Goal: Information Seeking & Learning: Learn about a topic

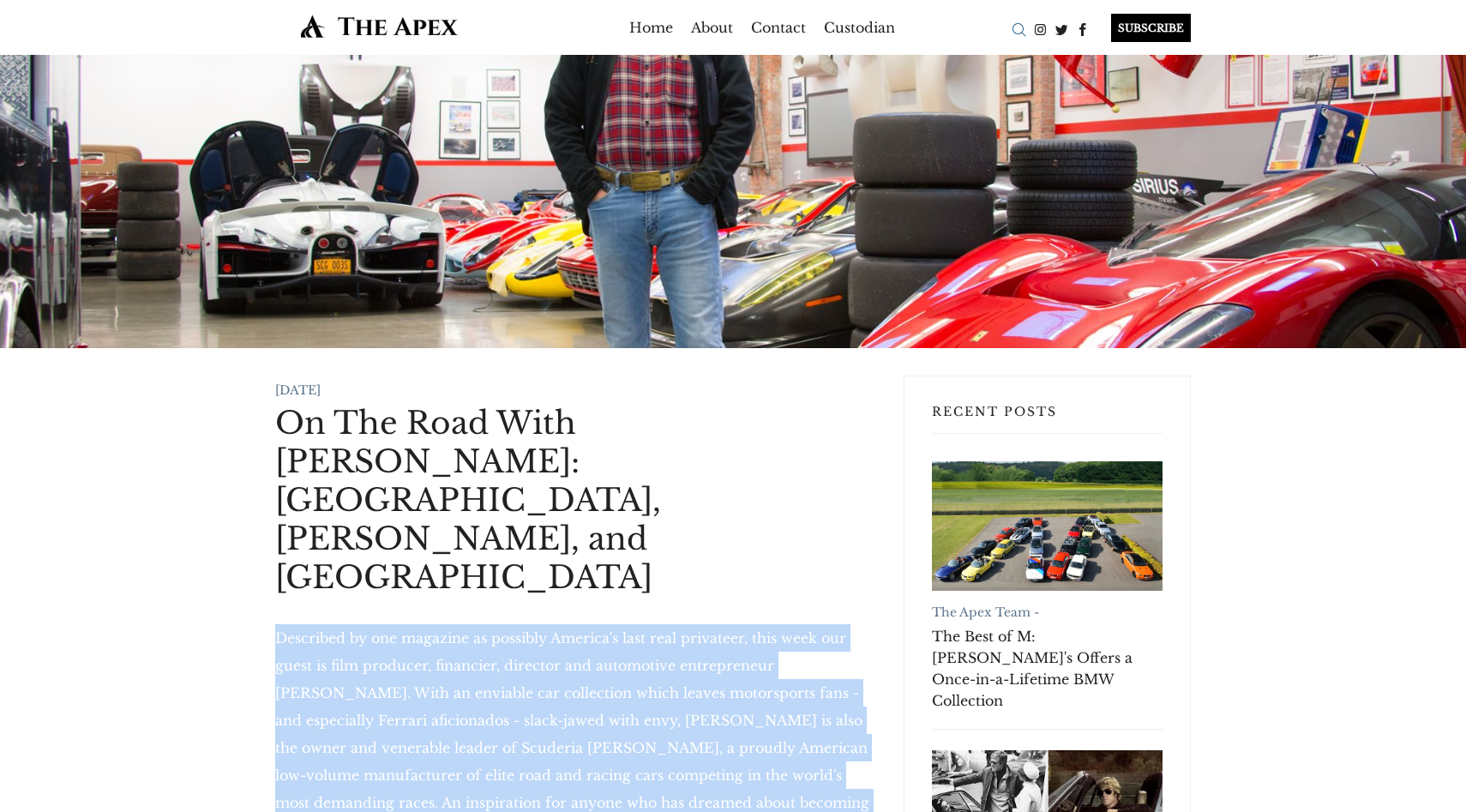
click at [1018, 29] on div "Search" at bounding box center [1019, 29] width 21 height 21
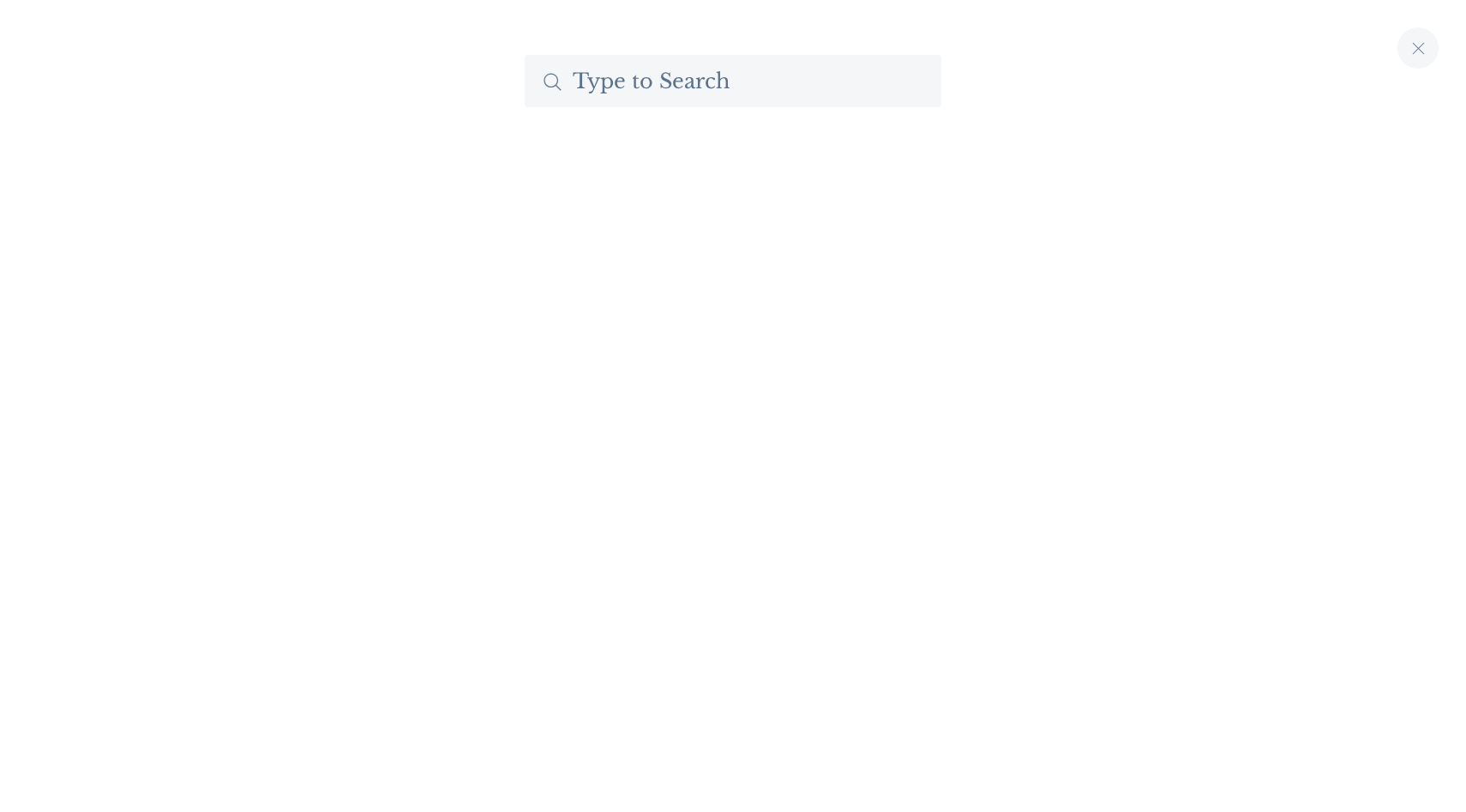
click at [857, 82] on input "Search The Apex by Custodian" at bounding box center [733, 81] width 417 height 53
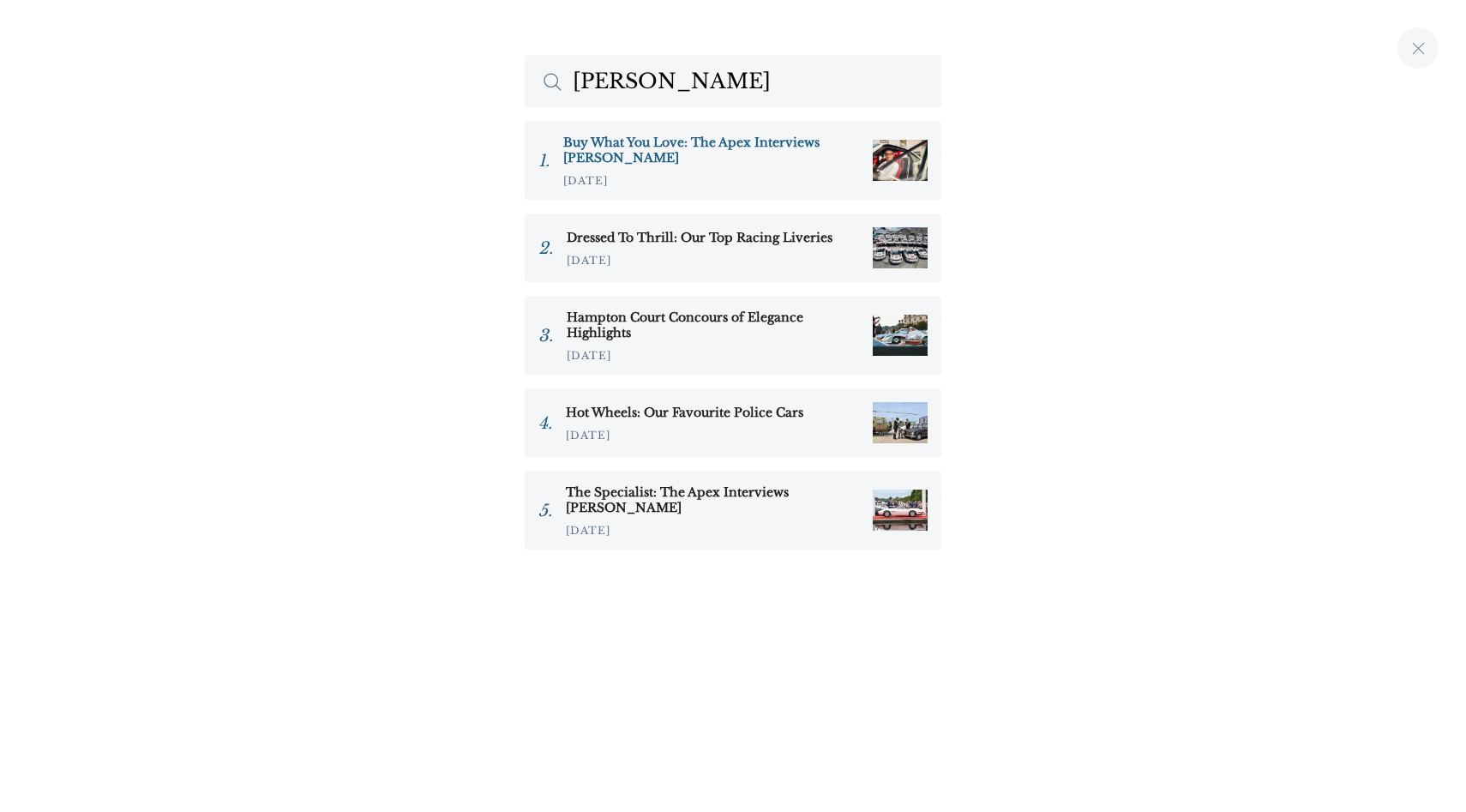
type input "[PERSON_NAME]"
click at [654, 142] on h3 "Buy What You Love: The Apex Interviews [PERSON_NAME]" at bounding box center [711, 150] width 296 height 31
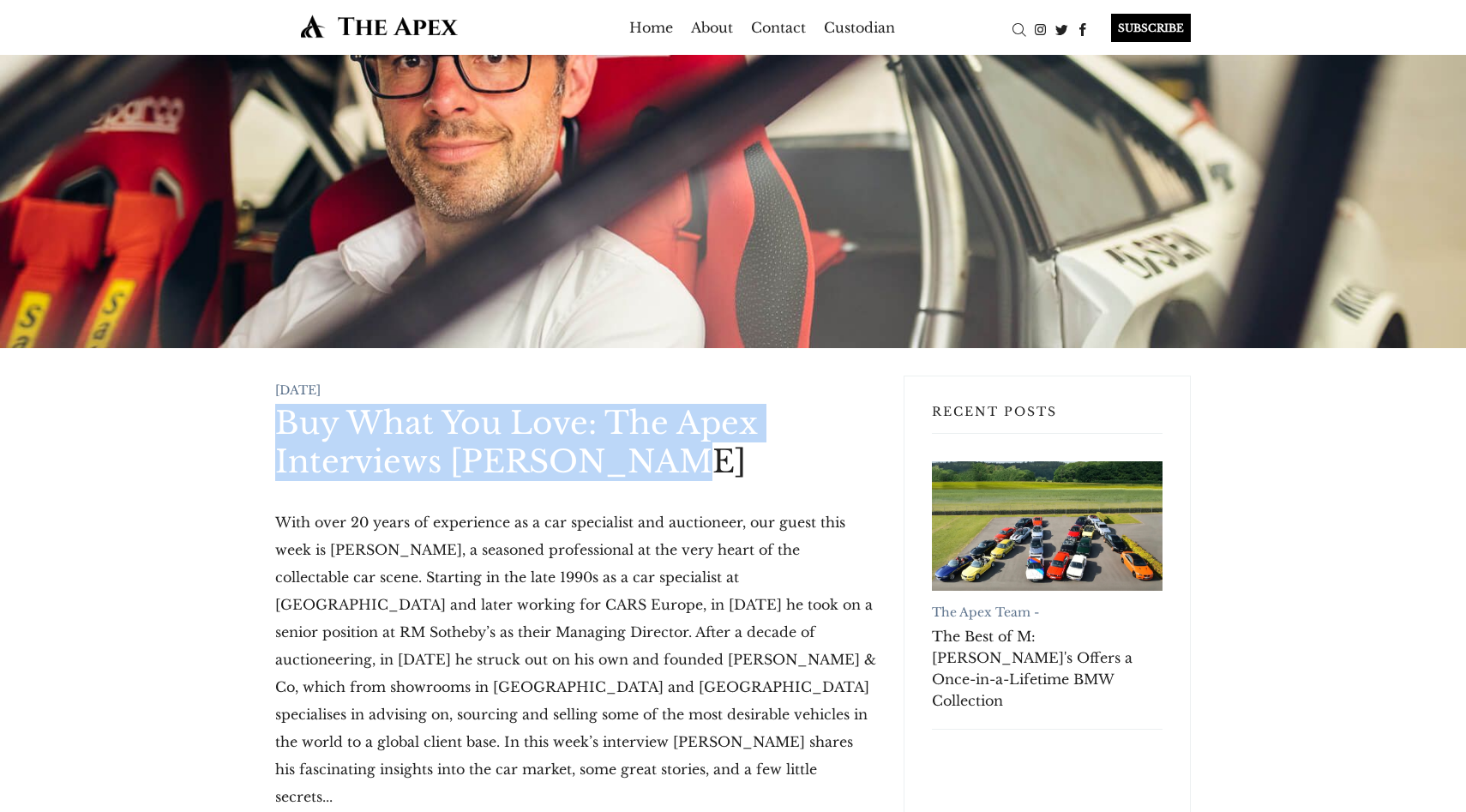
drag, startPoint x: 253, startPoint y: 414, endPoint x: 683, endPoint y: 469, distance: 433.5
copy h1 "Buy What You Love: The Apex Interviews [PERSON_NAME]"
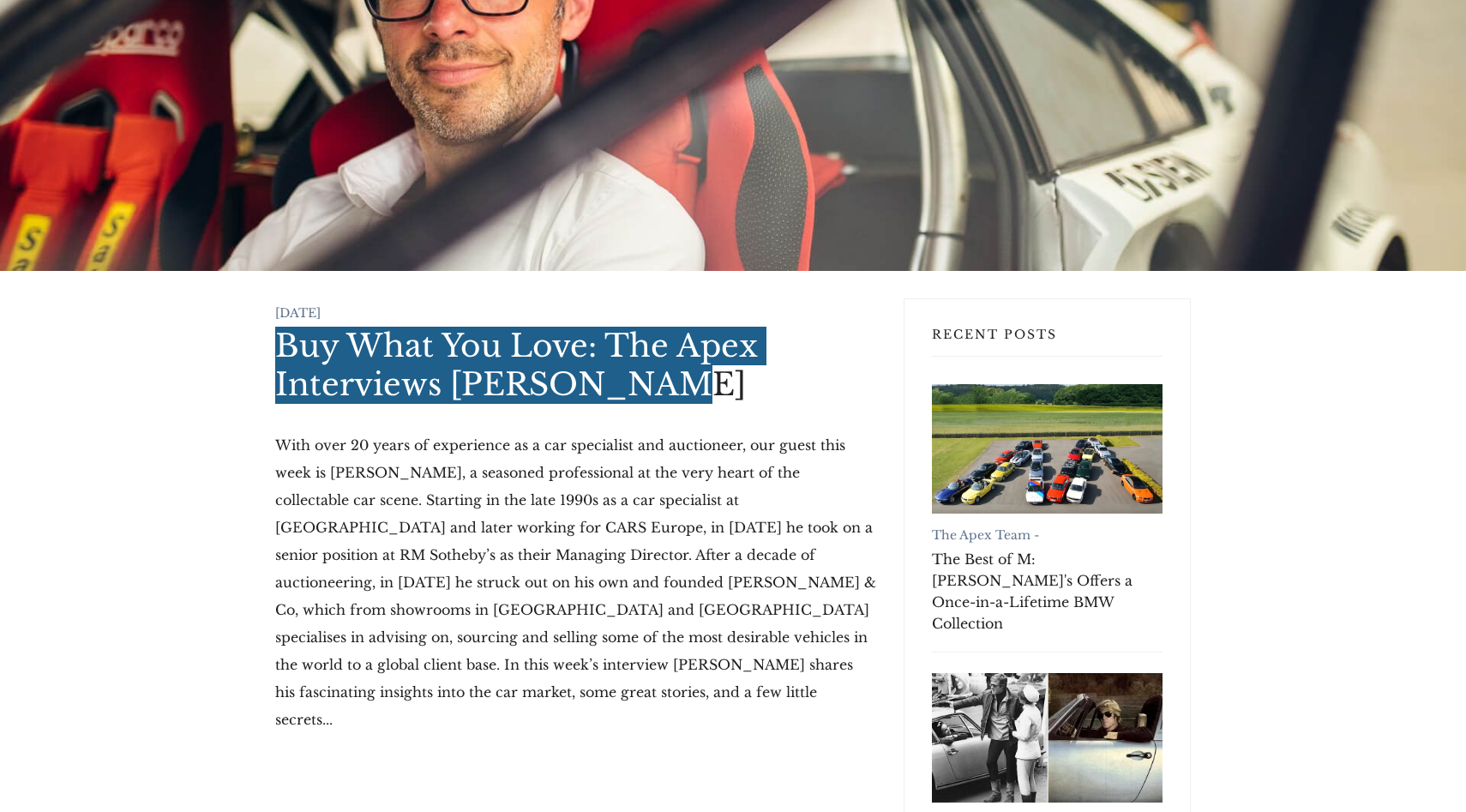
scroll to position [80, 0]
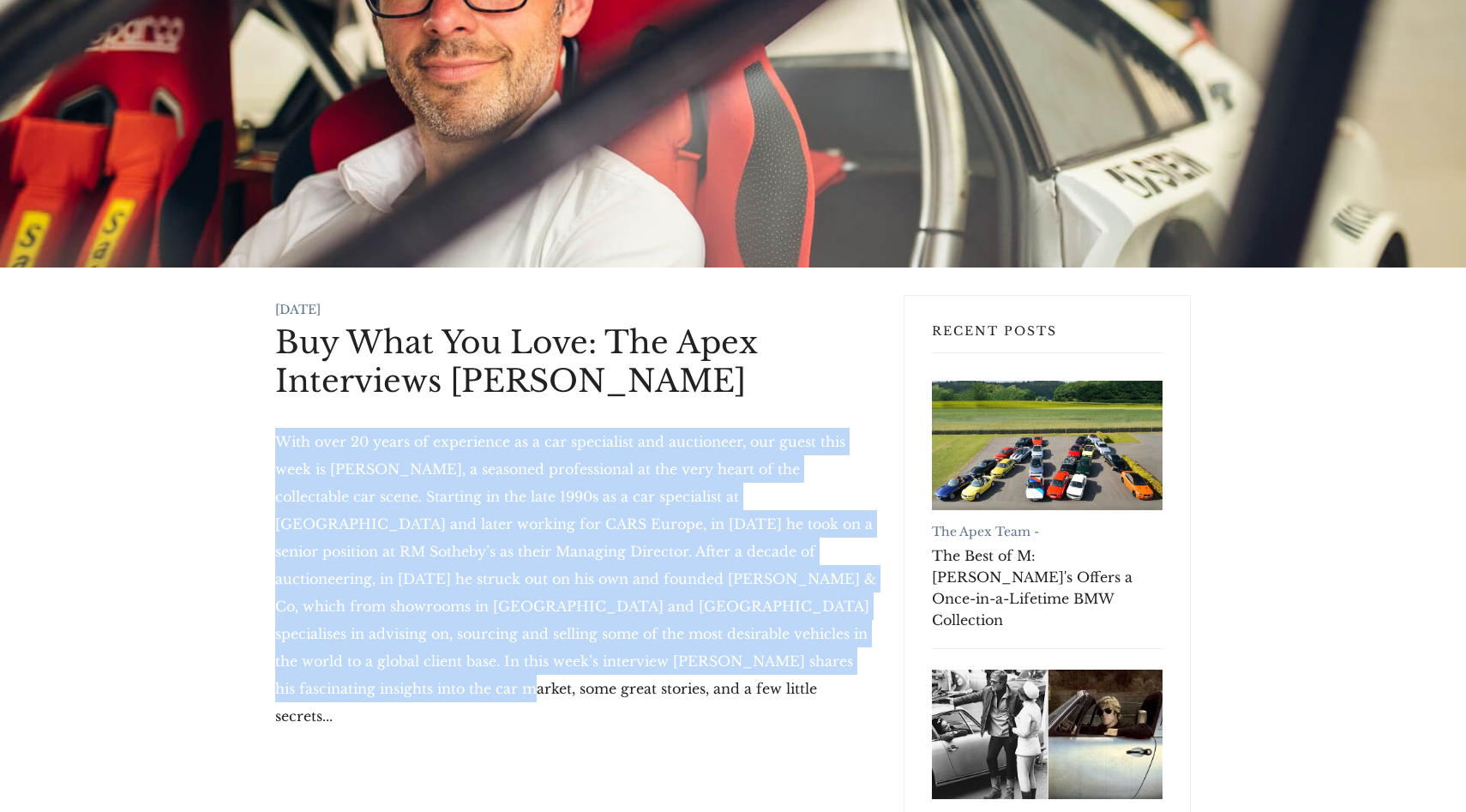
drag, startPoint x: 272, startPoint y: 451, endPoint x: 721, endPoint y: 662, distance: 496.1
copy p "With over 20 years of experience as a car specialist and auctioneer, our guest …"
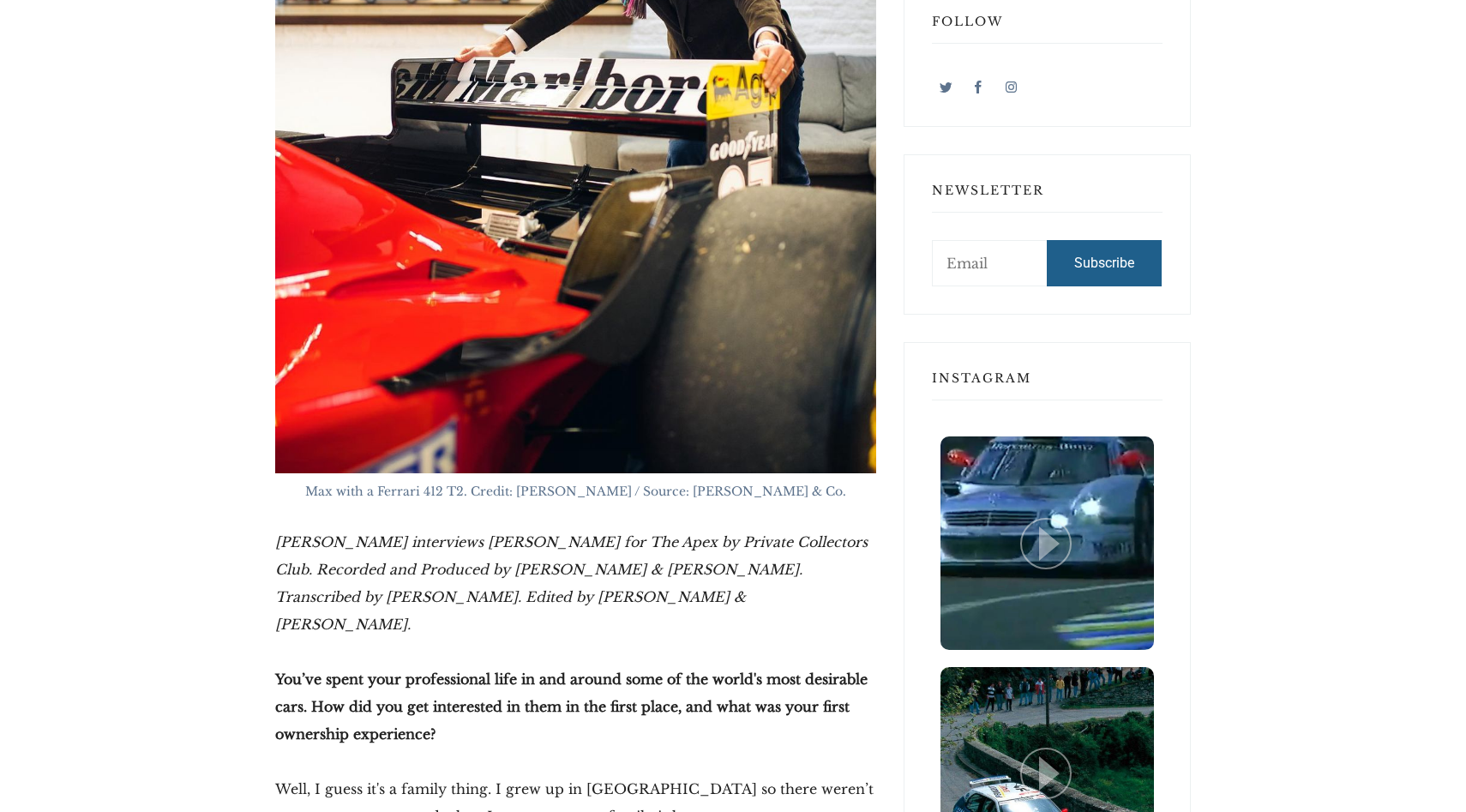
scroll to position [1356, 0]
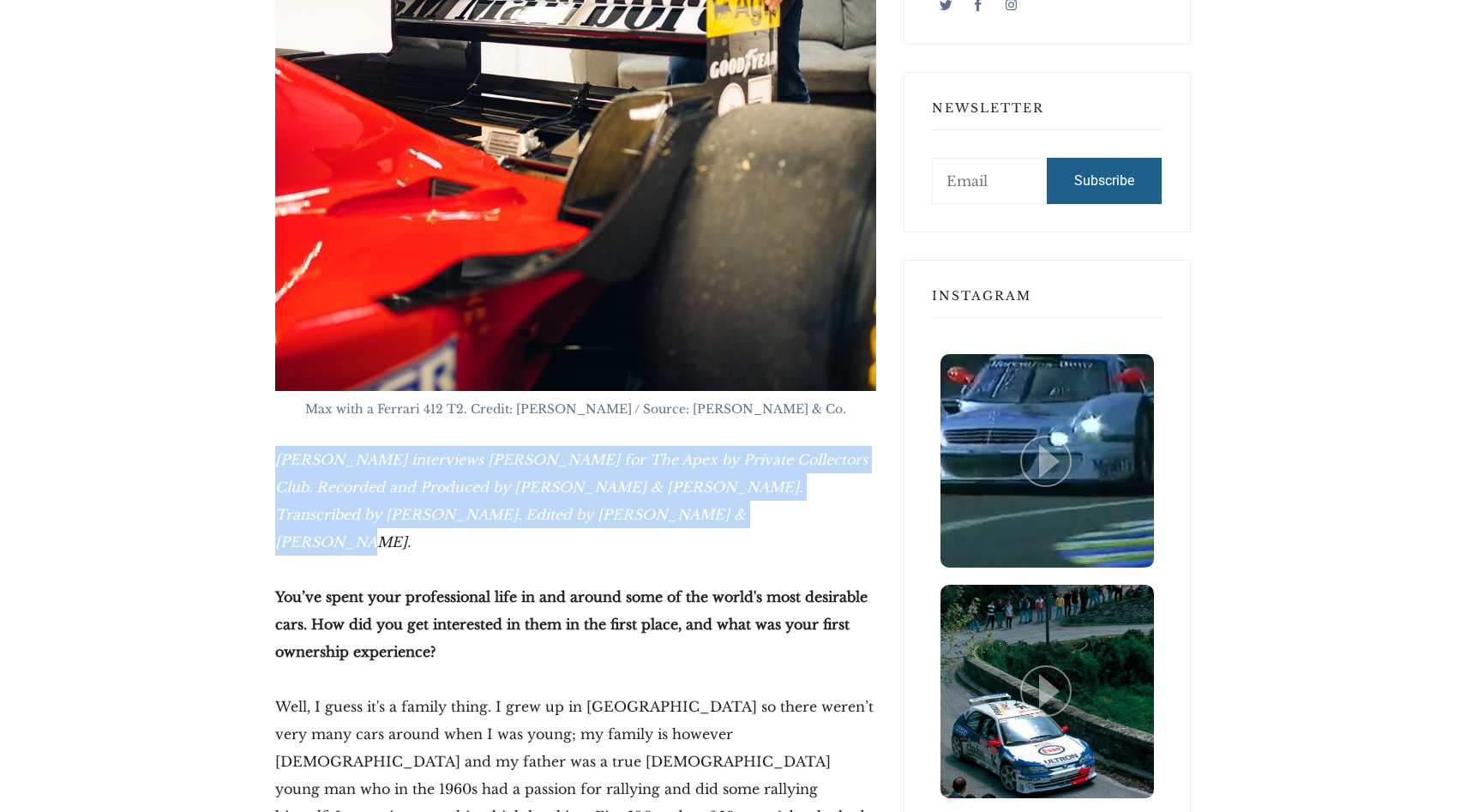
drag, startPoint x: 273, startPoint y: 402, endPoint x: 680, endPoint y: 457, distance: 410.7
copy em "Hector Kociak interviews Max Girardo for The Apex by Private Collectors Club. R…"
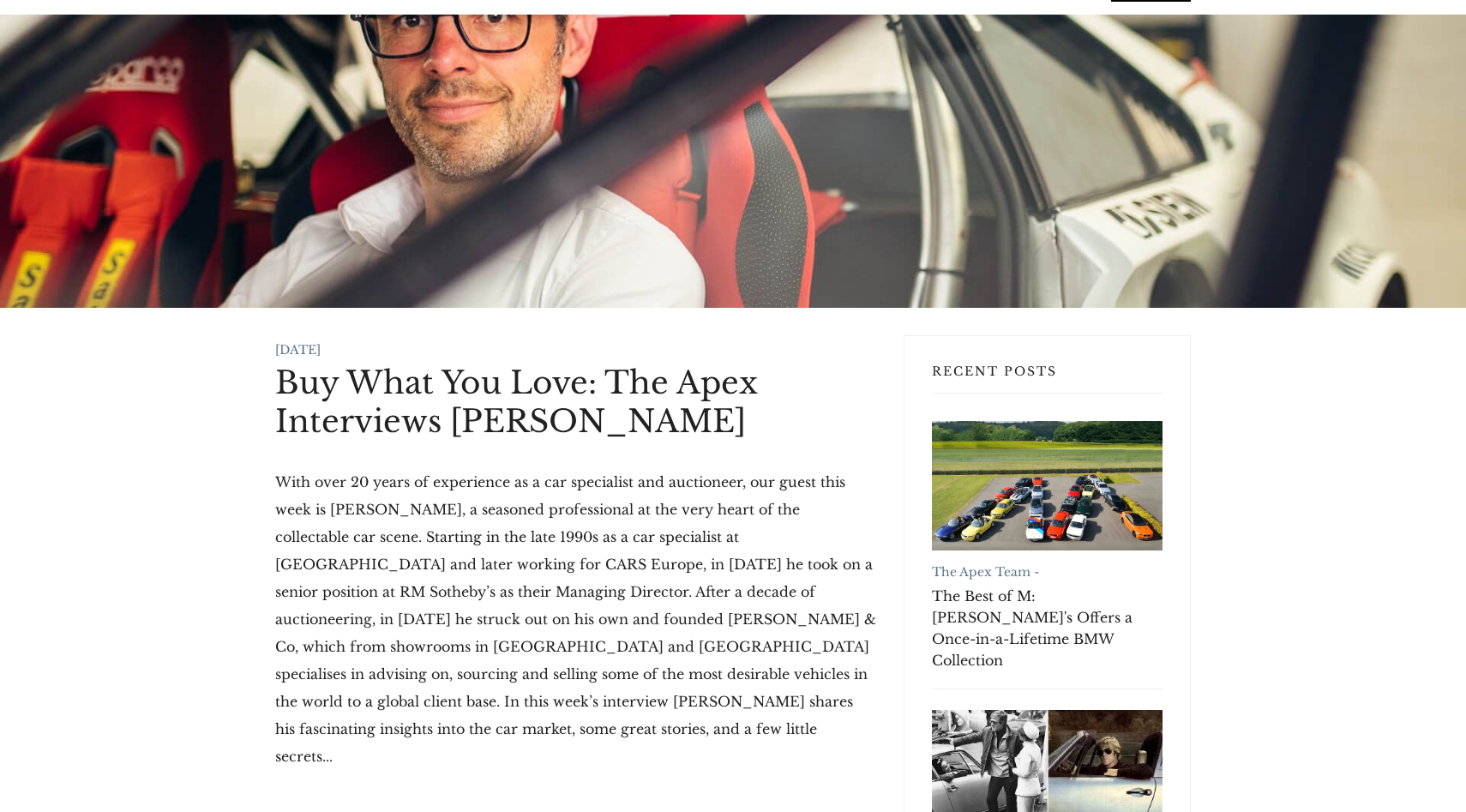
scroll to position [0, 0]
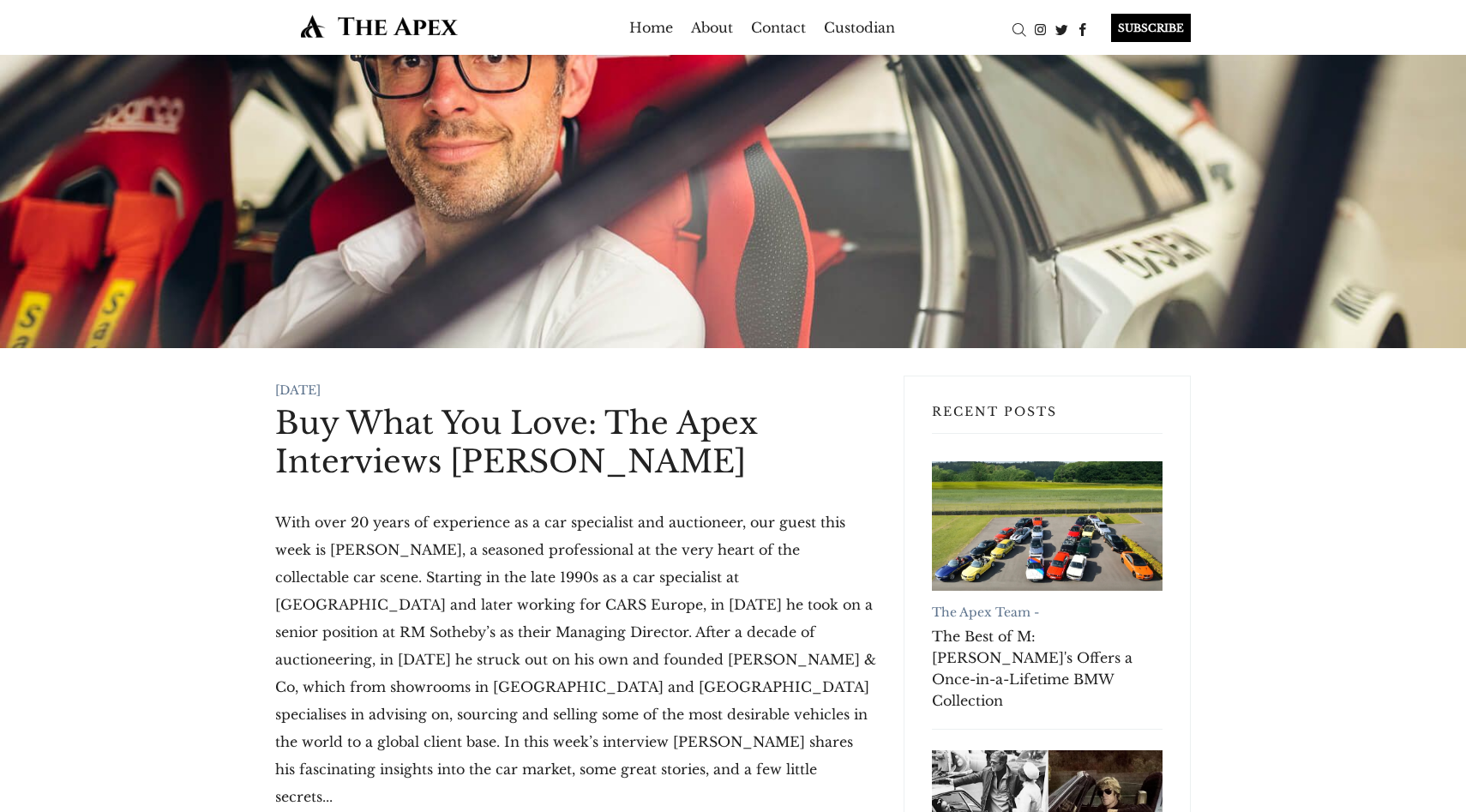
click at [1006, 23] on ul "Home About Contact Custodian" at bounding box center [763, 27] width 503 height 28
click at [1015, 28] on div "Search" at bounding box center [1019, 29] width 21 height 21
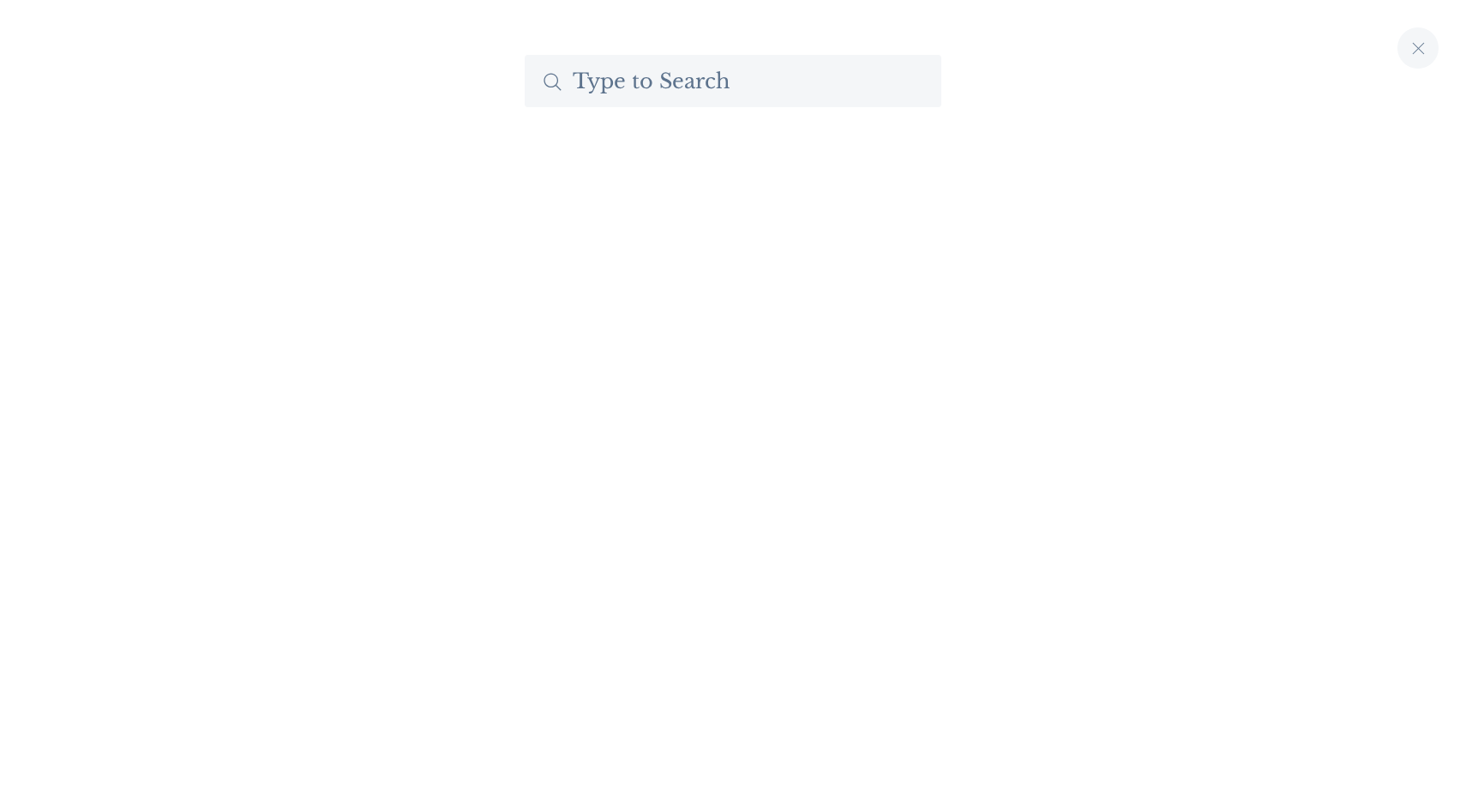
click at [791, 94] on input "Search The Apex by Custodian" at bounding box center [733, 81] width 417 height 53
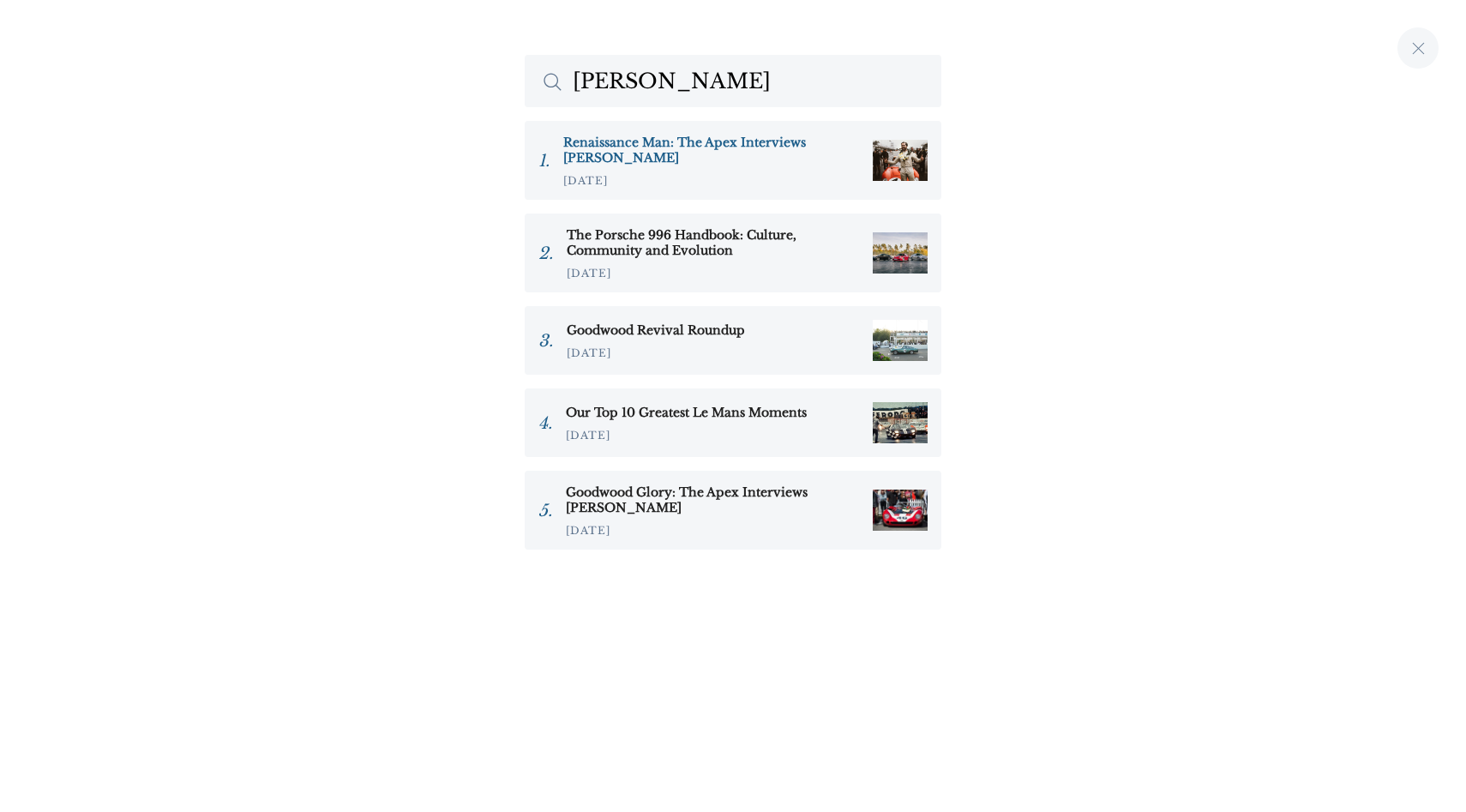
type input "sam hanc"
click at [747, 144] on h3 "Renaissance Man: The Apex Interviews Sam Hancock" at bounding box center [711, 150] width 296 height 31
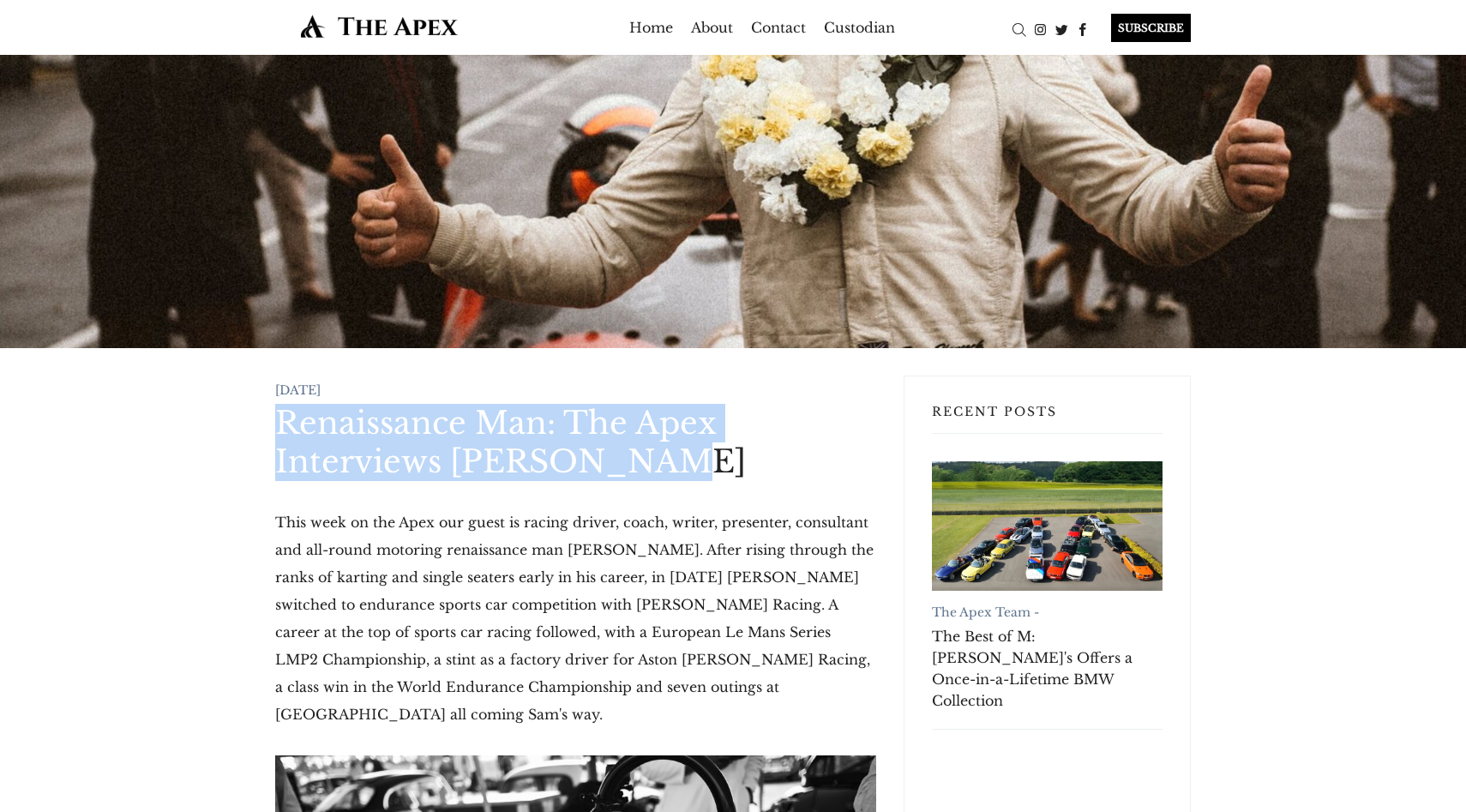
drag, startPoint x: 264, startPoint y: 425, endPoint x: 711, endPoint y: 468, distance: 449.1
copy h1 "Renaissance Man: The Apex Interviews [PERSON_NAME]"
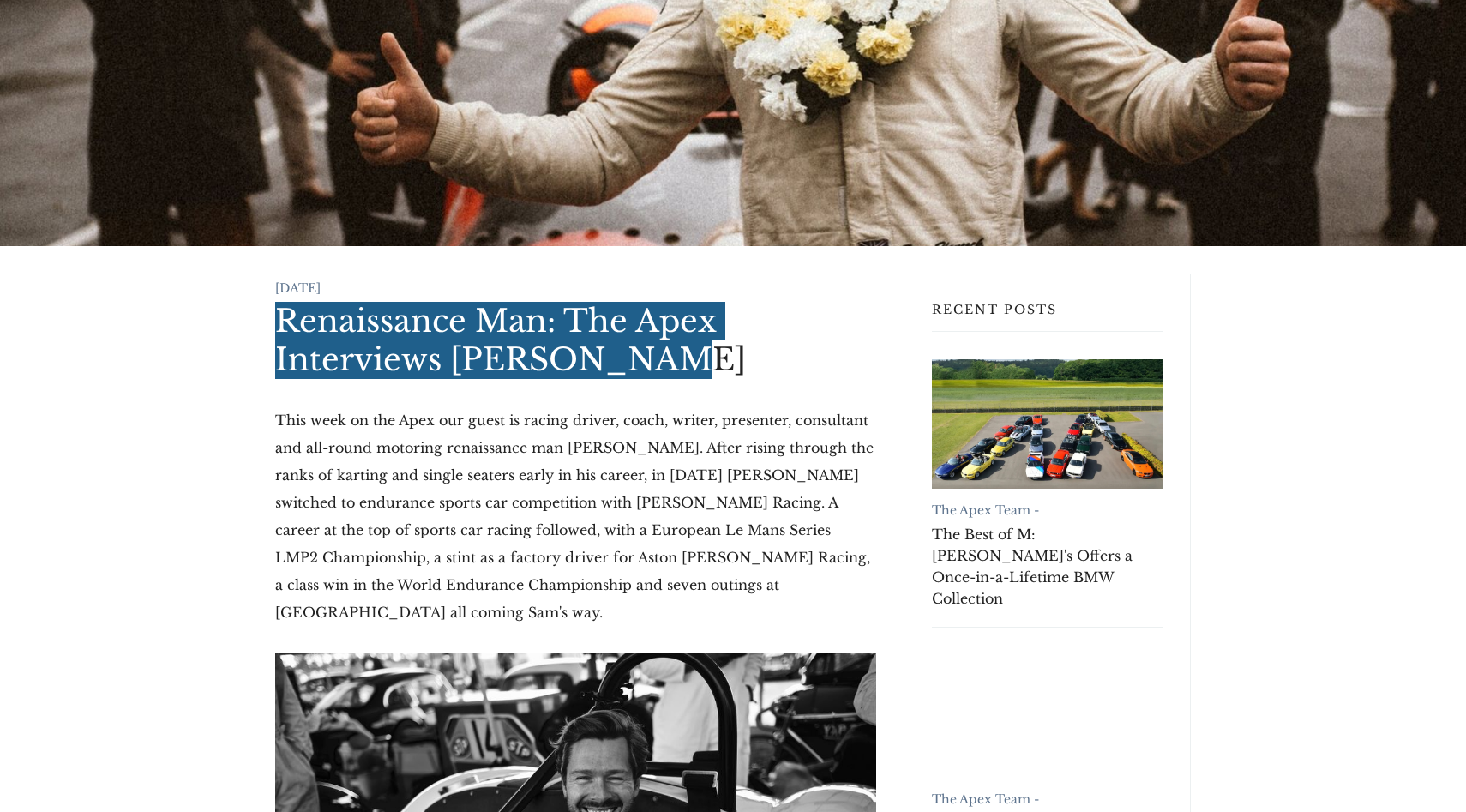
scroll to position [114, 0]
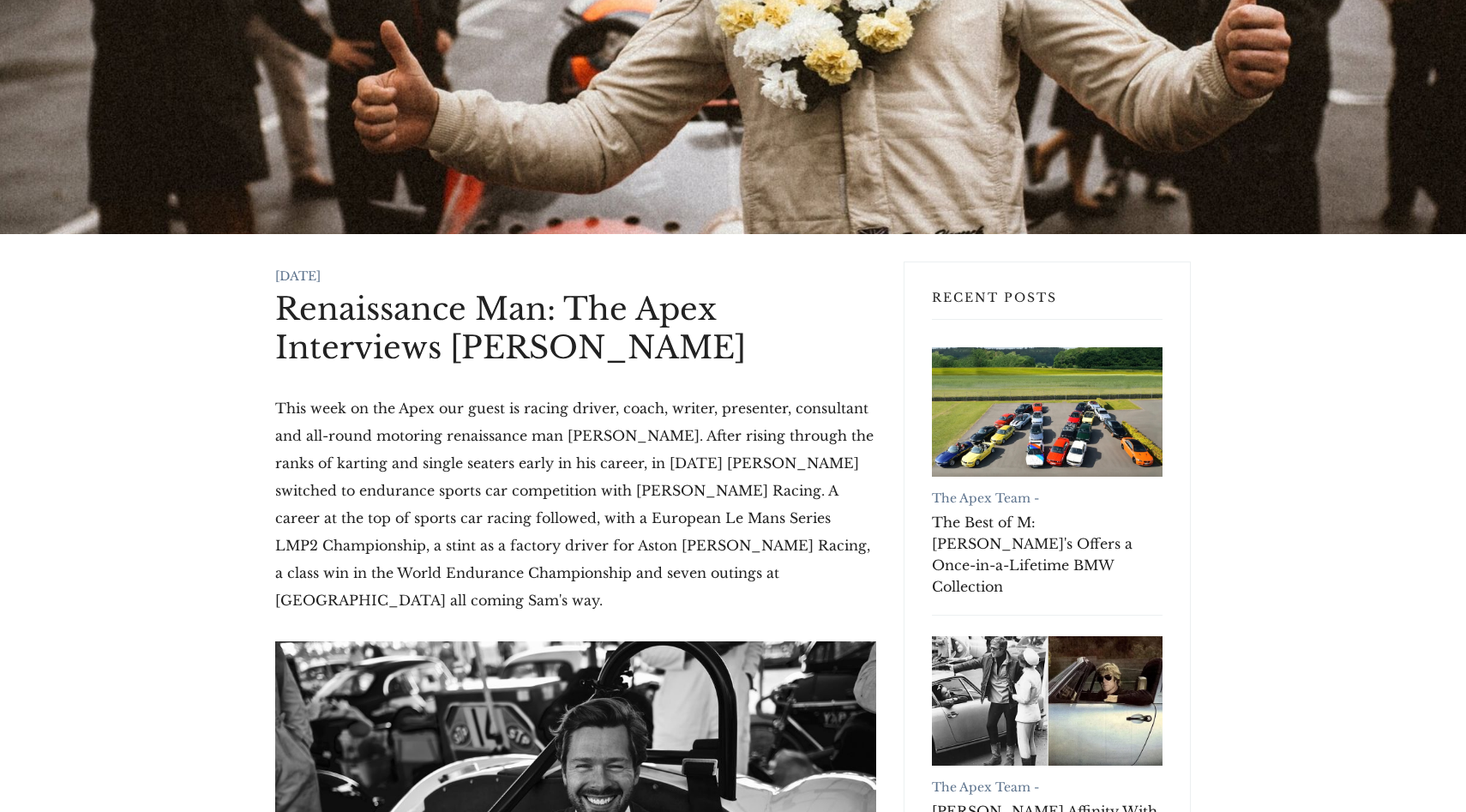
click at [298, 418] on p "This week on the Apex our guest is racing driver, coach, writer, presenter, con…" at bounding box center [576, 504] width 601 height 220
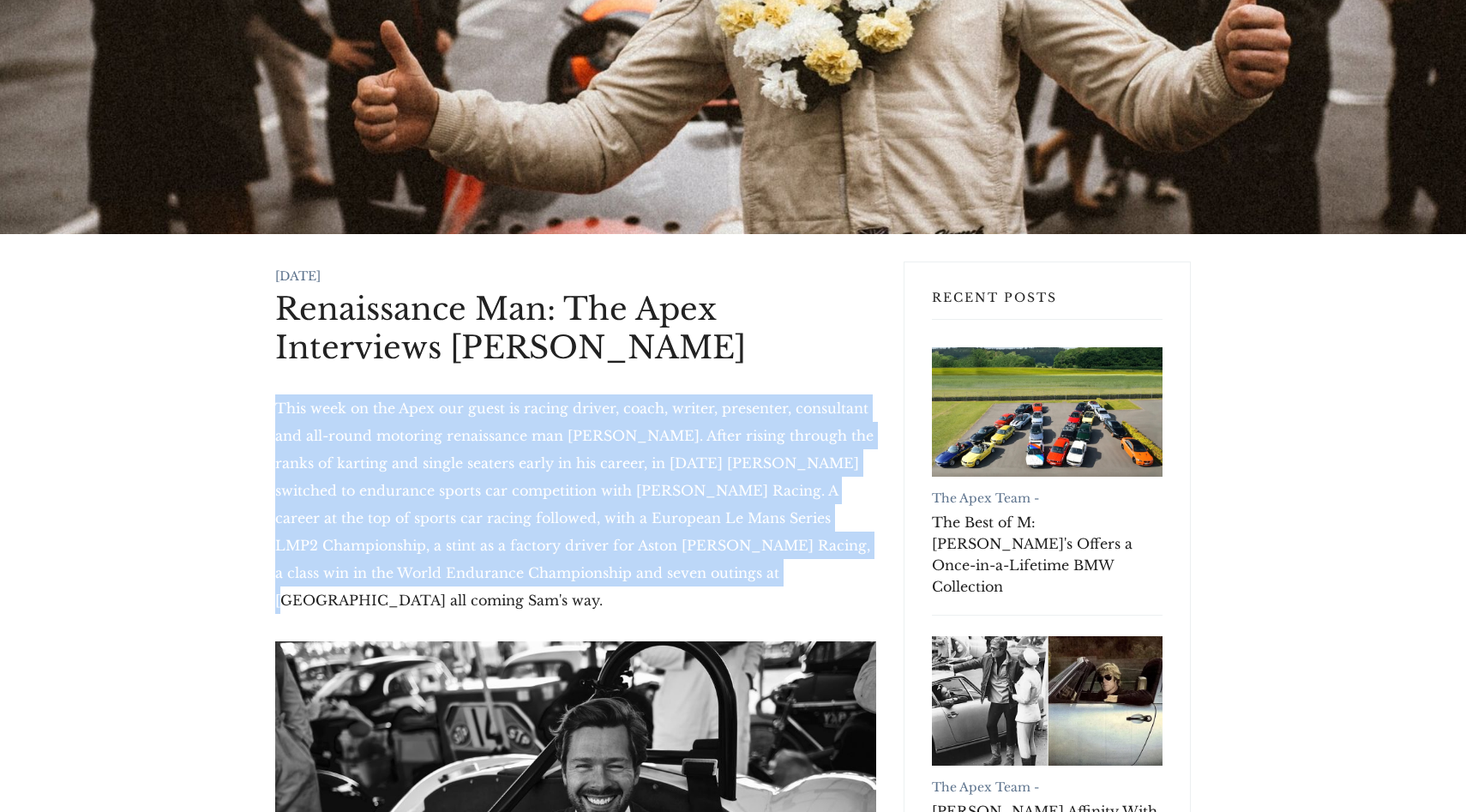
drag, startPoint x: 269, startPoint y: 417, endPoint x: 783, endPoint y: 580, distance: 539.2
copy p "This week on the Apex our guest is racing driver, coach, writer, presenter, con…"
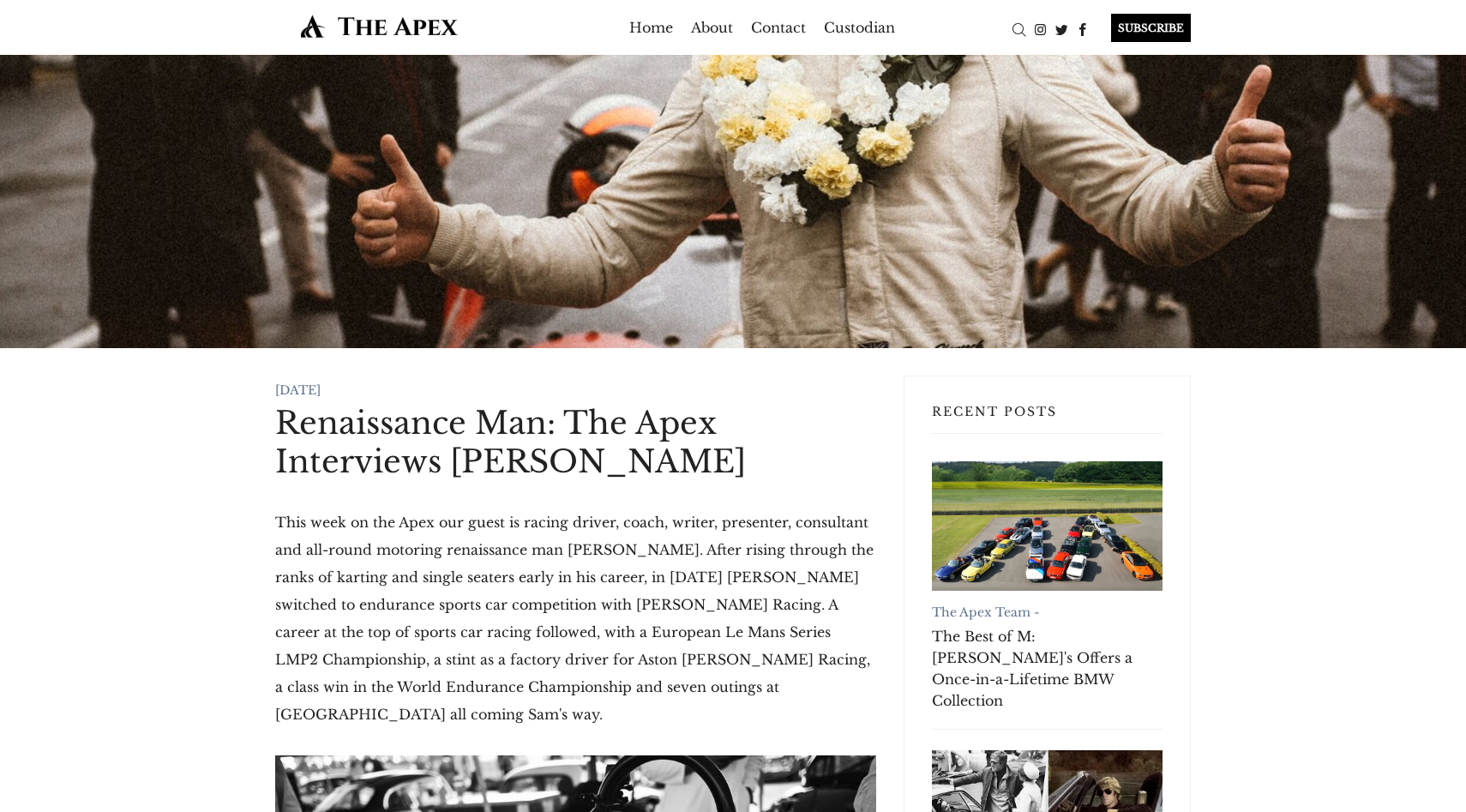
click at [1020, 40] on li at bounding box center [1019, 28] width 21 height 28
click at [1015, 28] on div "Search" at bounding box center [1019, 29] width 21 height 21
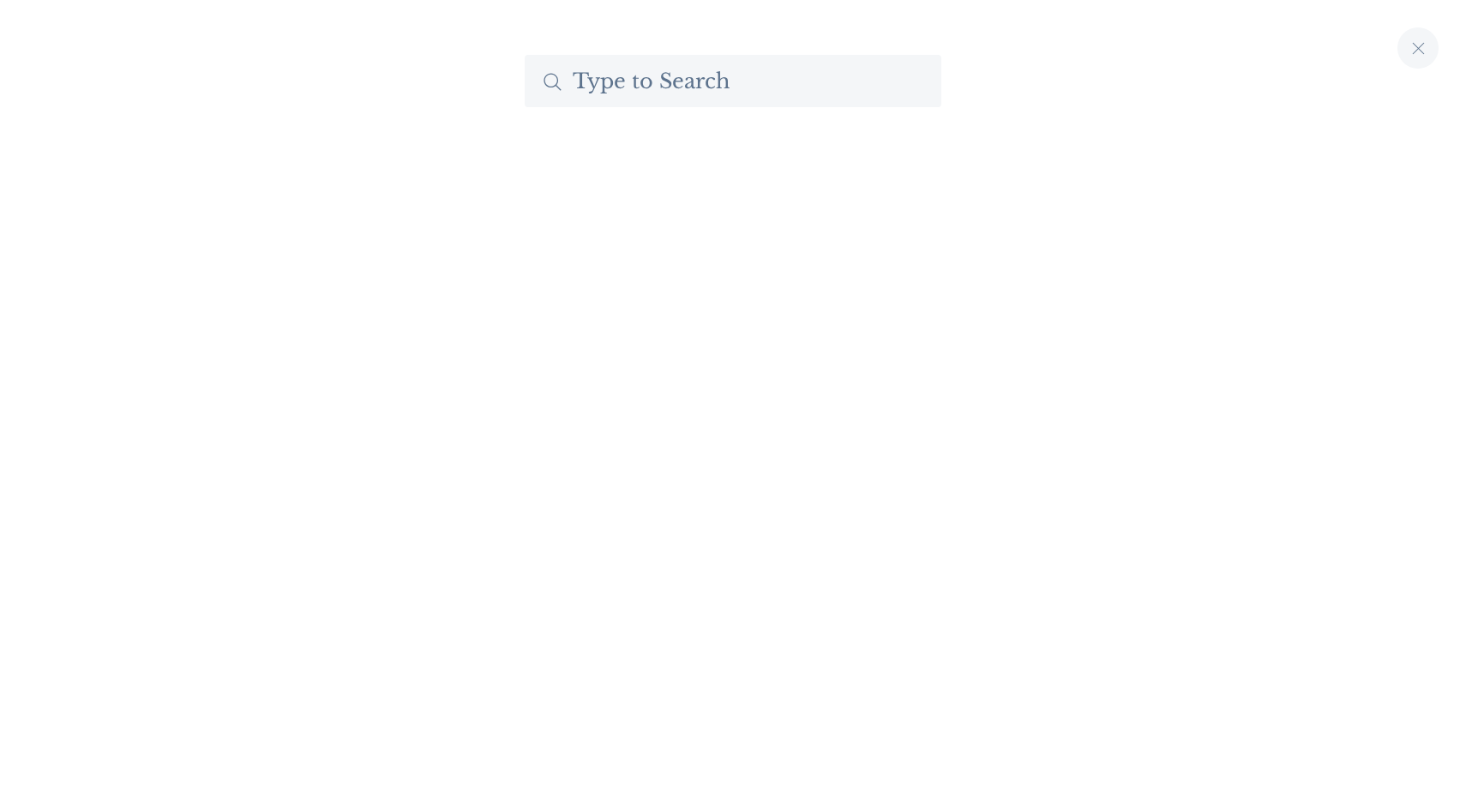
click at [716, 76] on input "Search The Apex by Custodian" at bounding box center [733, 81] width 417 height 53
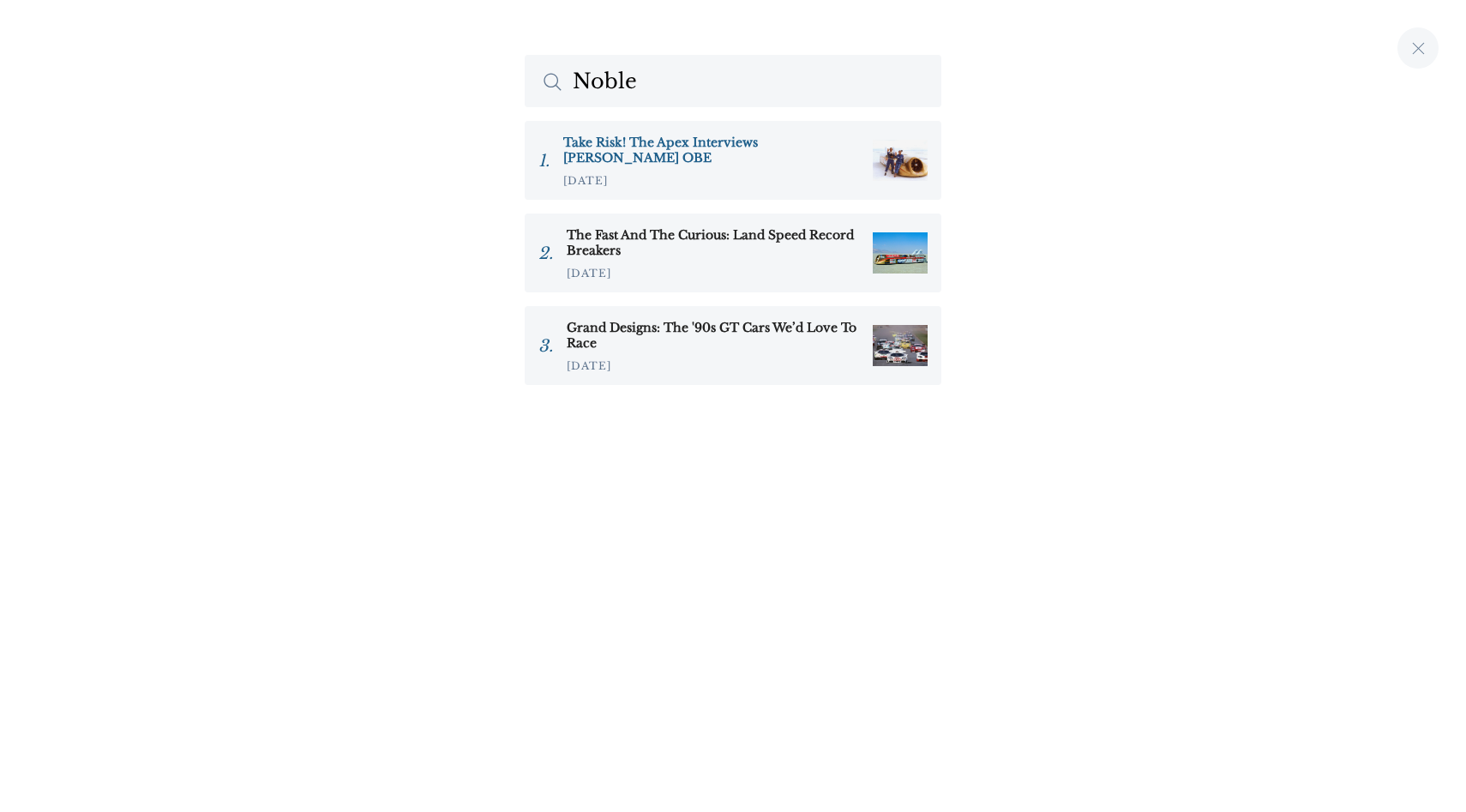
type input "Noble"
click at [735, 133] on link "Take Risk! The Apex Interviews Richard Noble OBE 13.Dec.2020" at bounding box center [733, 160] width 417 height 79
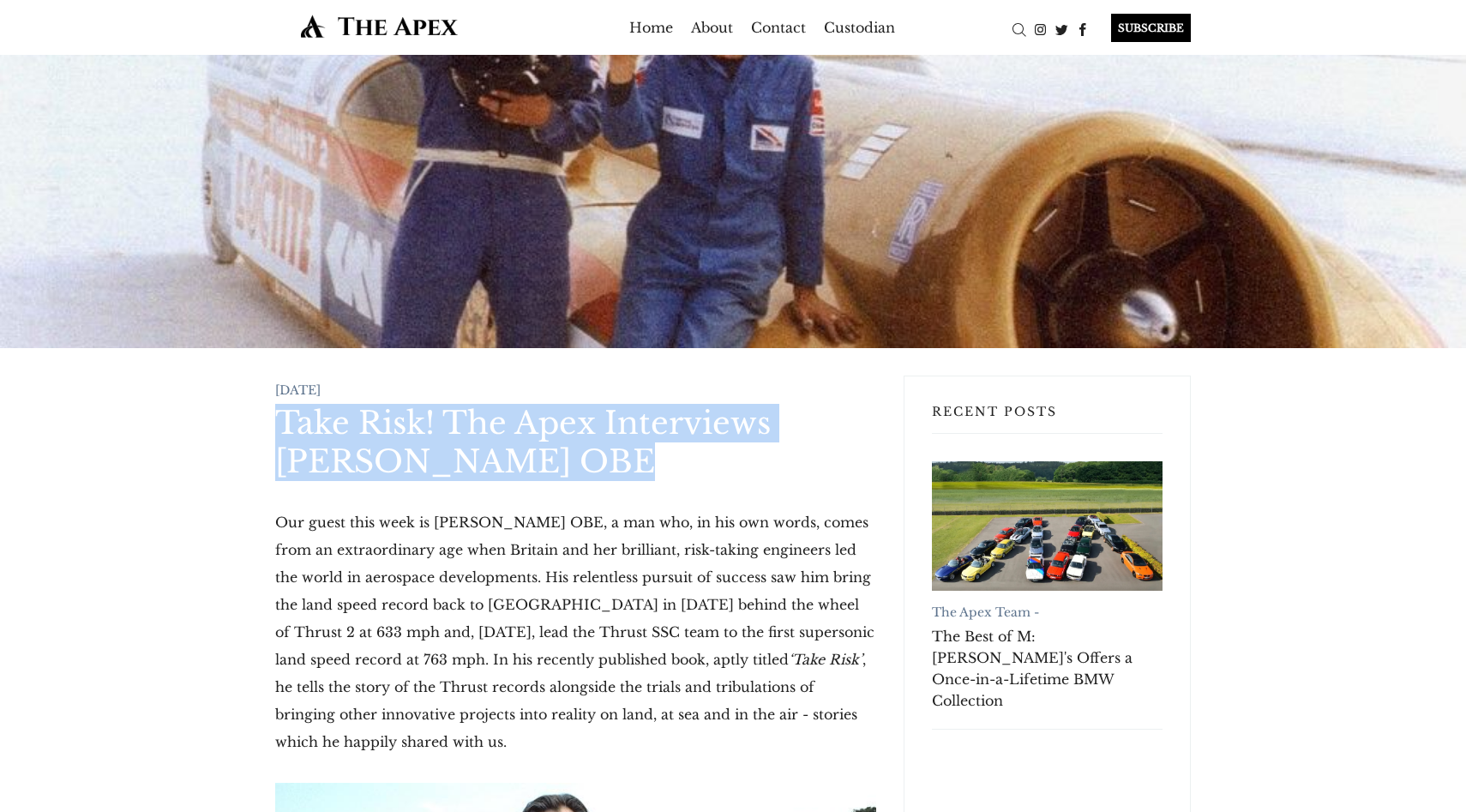
drag, startPoint x: 272, startPoint y: 415, endPoint x: 598, endPoint y: 472, distance: 330.9
copy h1 "Take Risk! The Apex Interviews Richard Noble OBE"
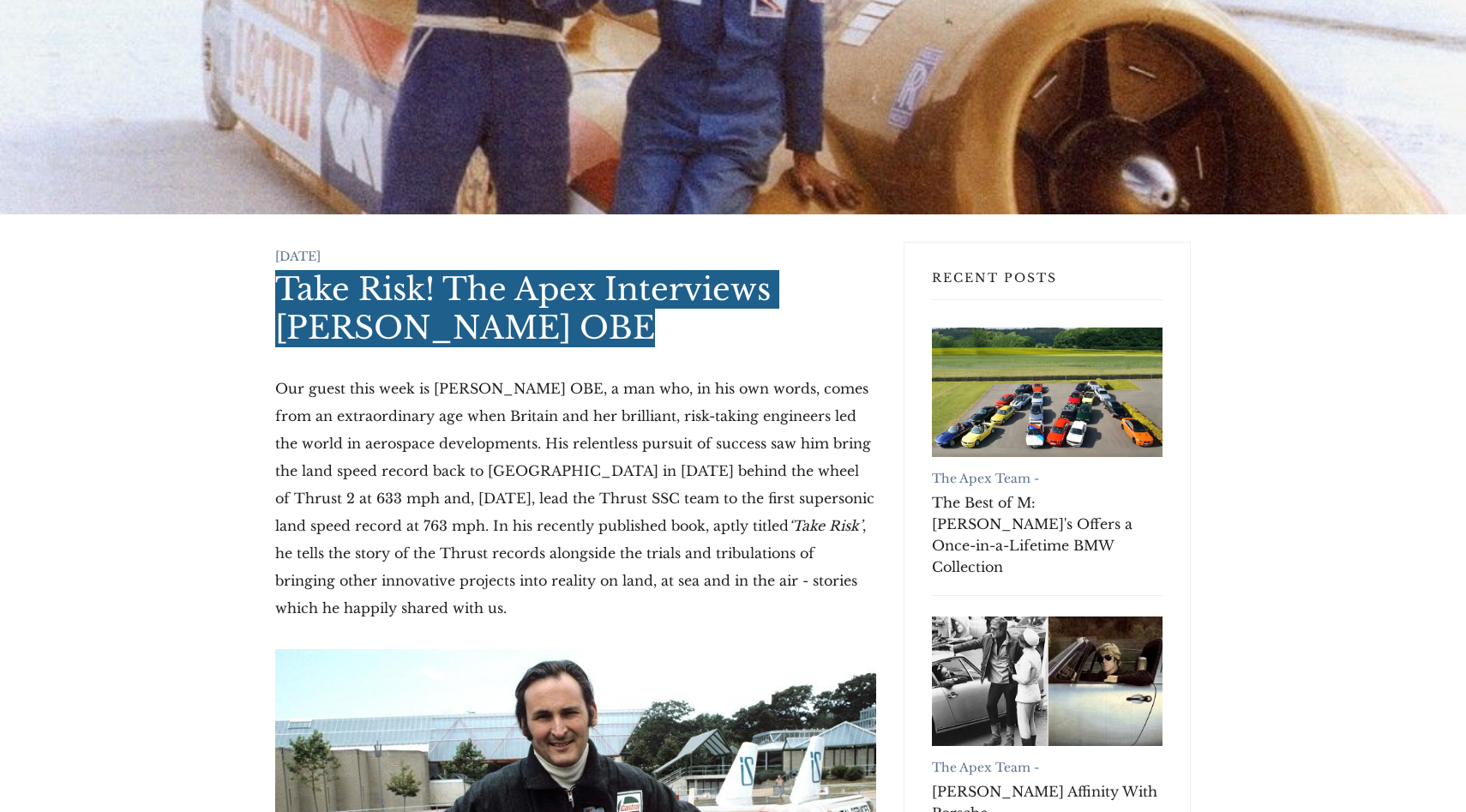
scroll to position [153, 0]
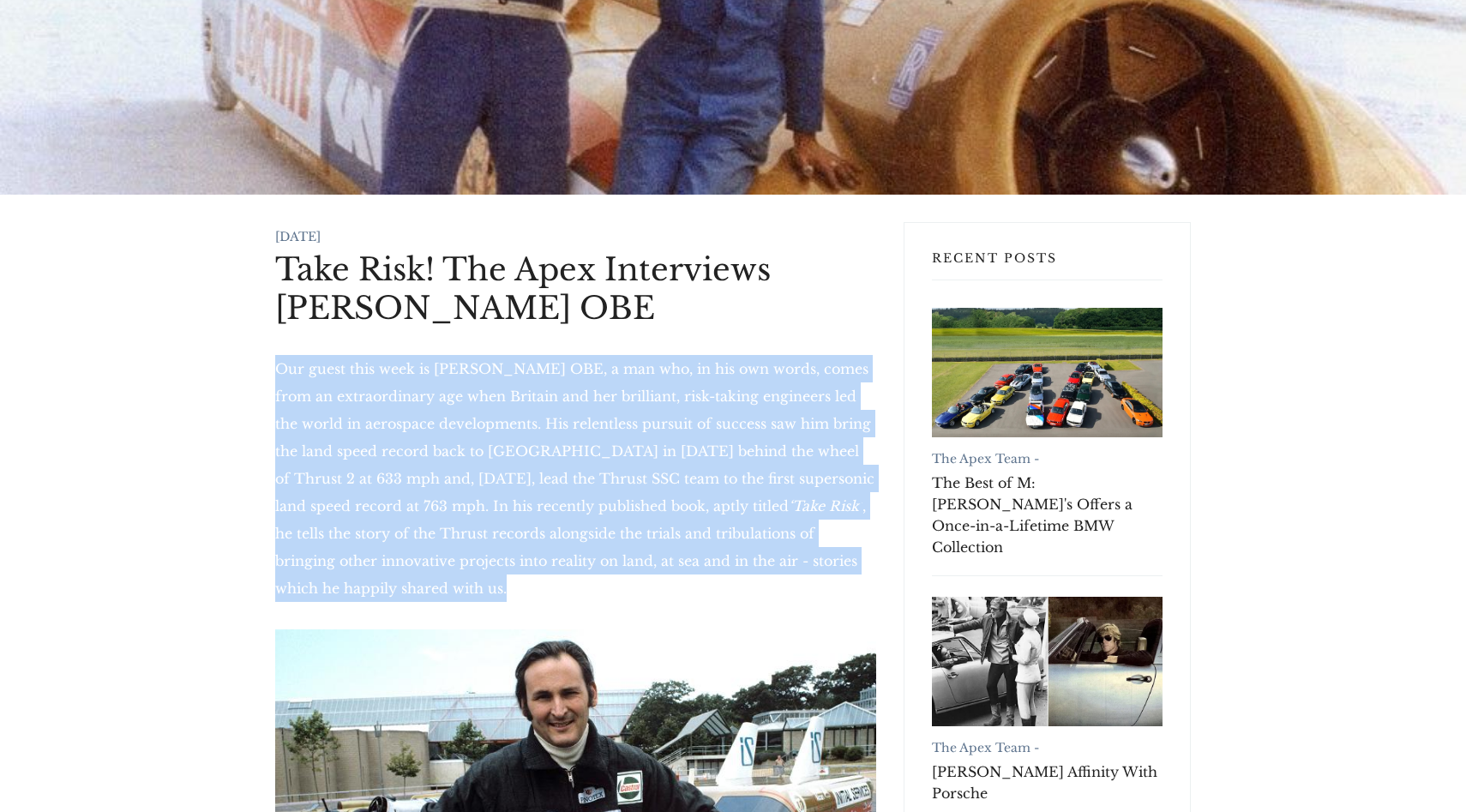
drag, startPoint x: 269, startPoint y: 371, endPoint x: 399, endPoint y: 612, distance: 273.8
copy p "Our guest this week is Richard Noble OBE, a man who, in his own words, comes fr…"
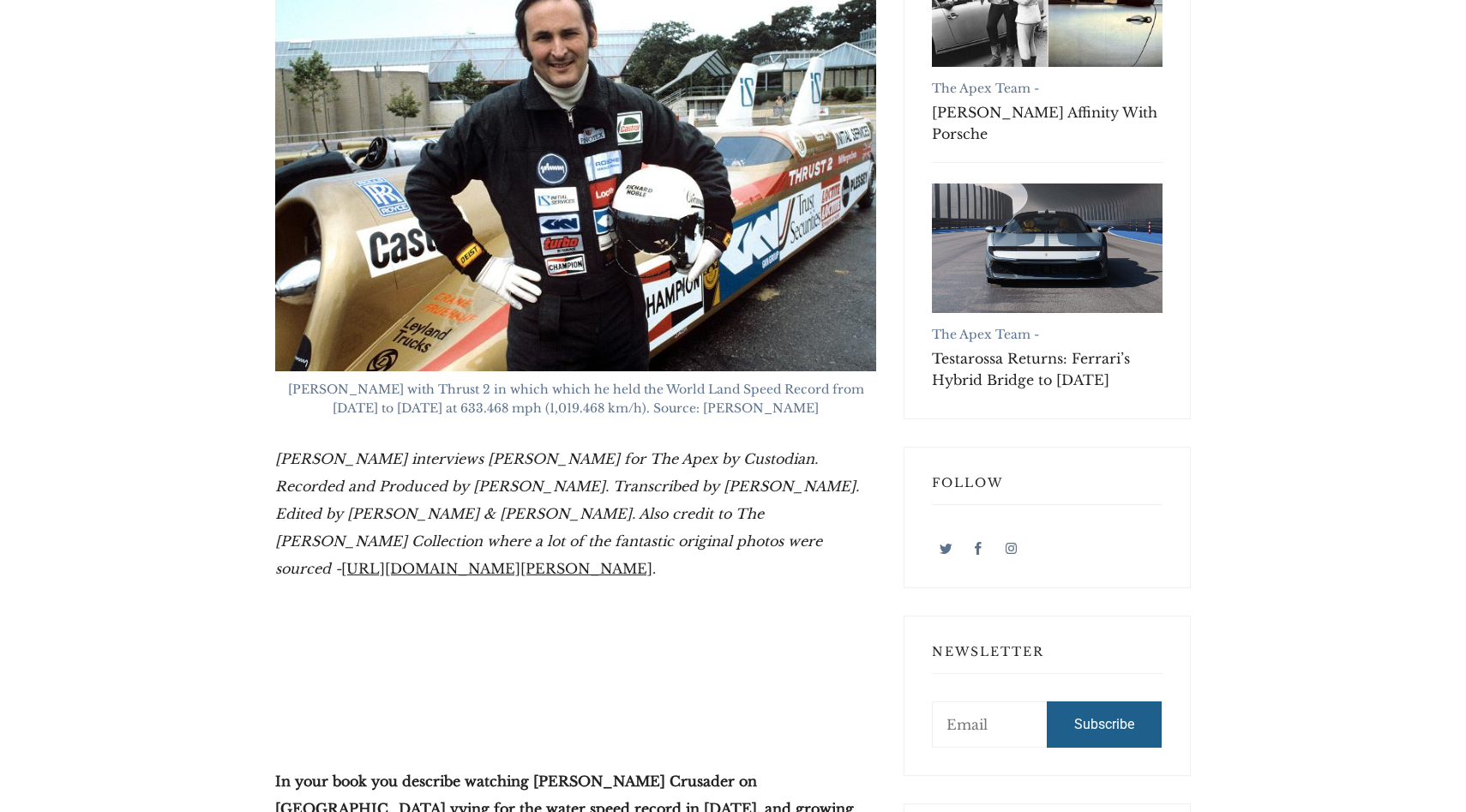
scroll to position [824, 0]
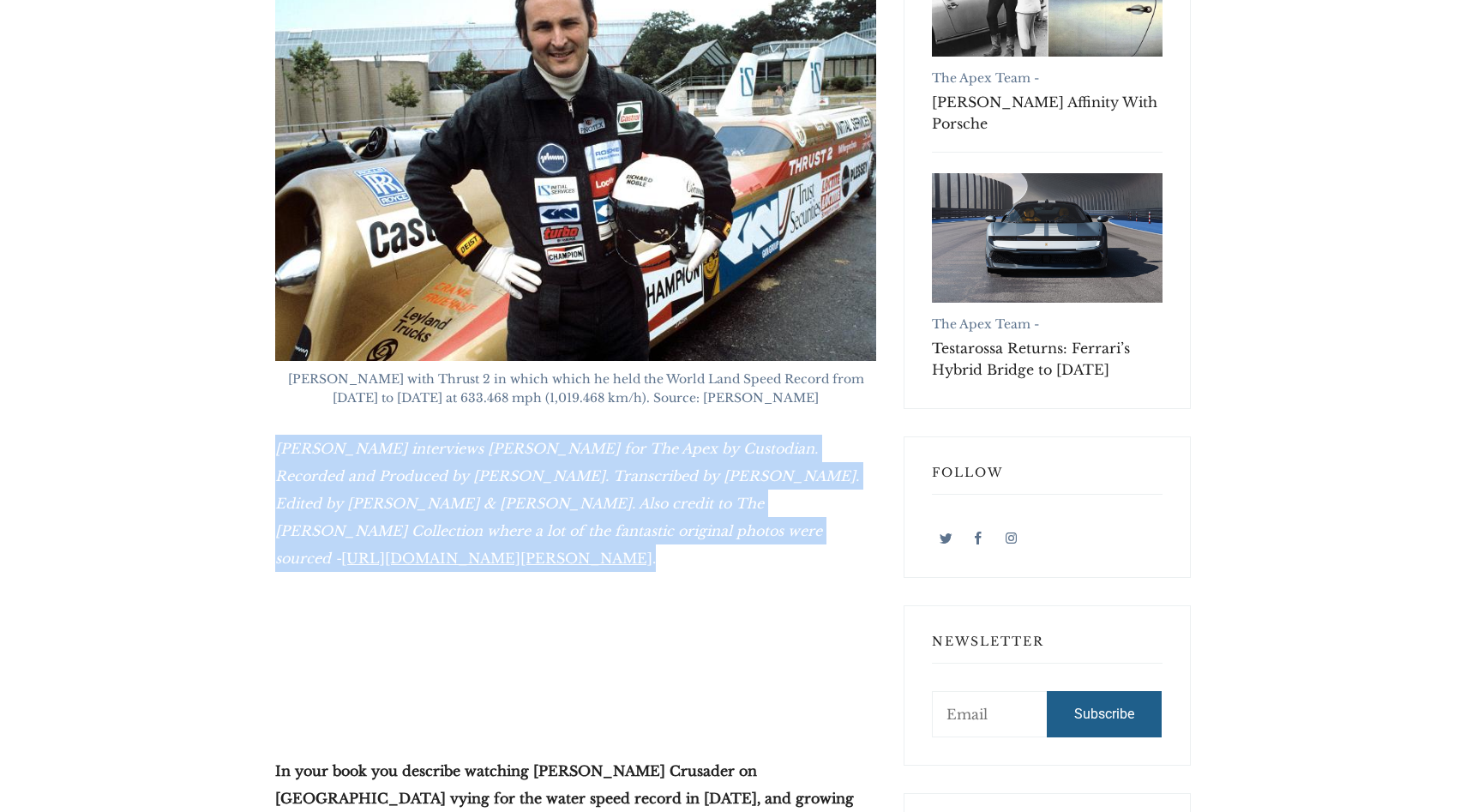
drag, startPoint x: 268, startPoint y: 444, endPoint x: 845, endPoint y: 521, distance: 582.1
copy p "Hector Kociak interviews Richard Noble for The Apex by Custodian. Recorded and …"
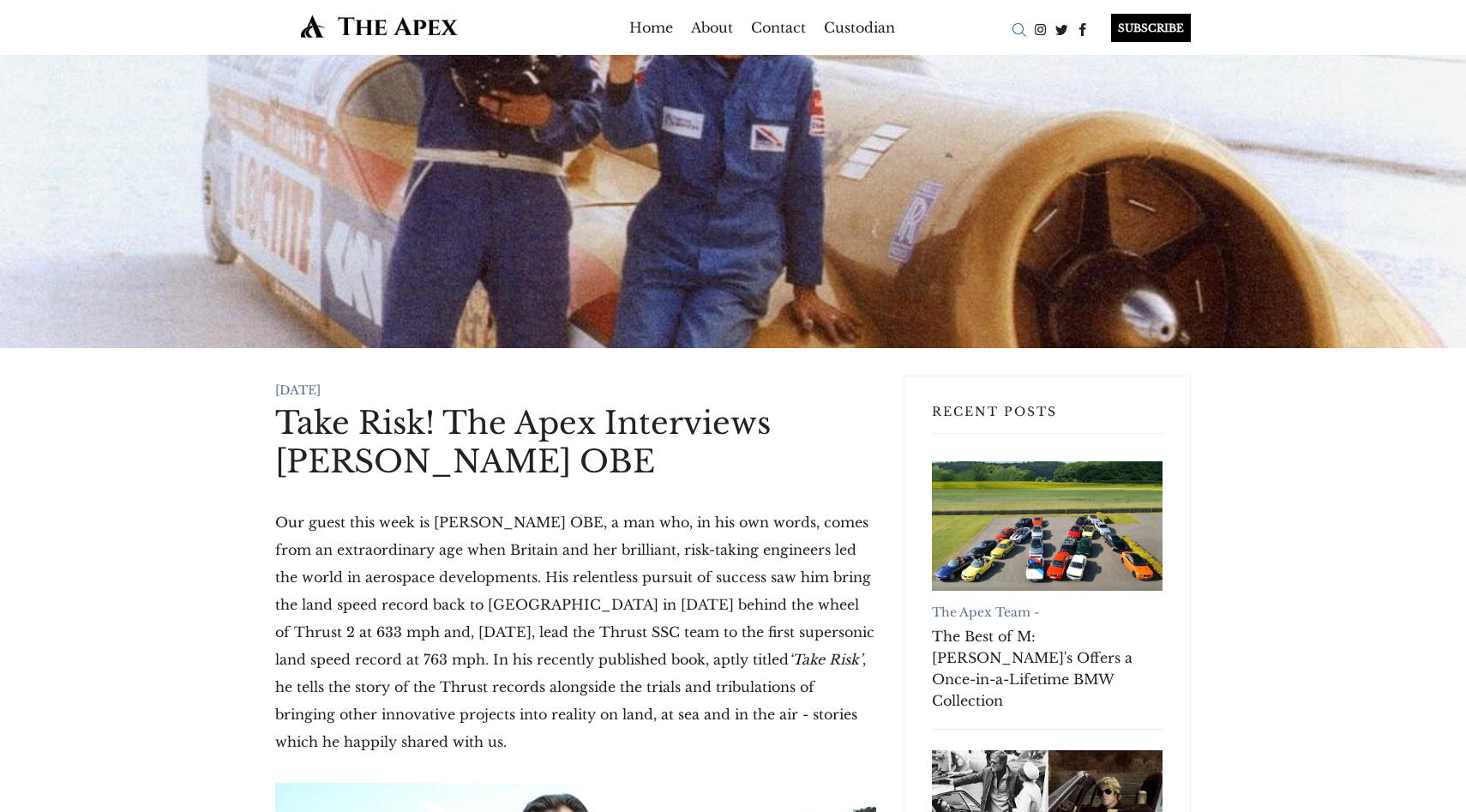
click at [1019, 29] on div "Search" at bounding box center [1019, 29] width 21 height 21
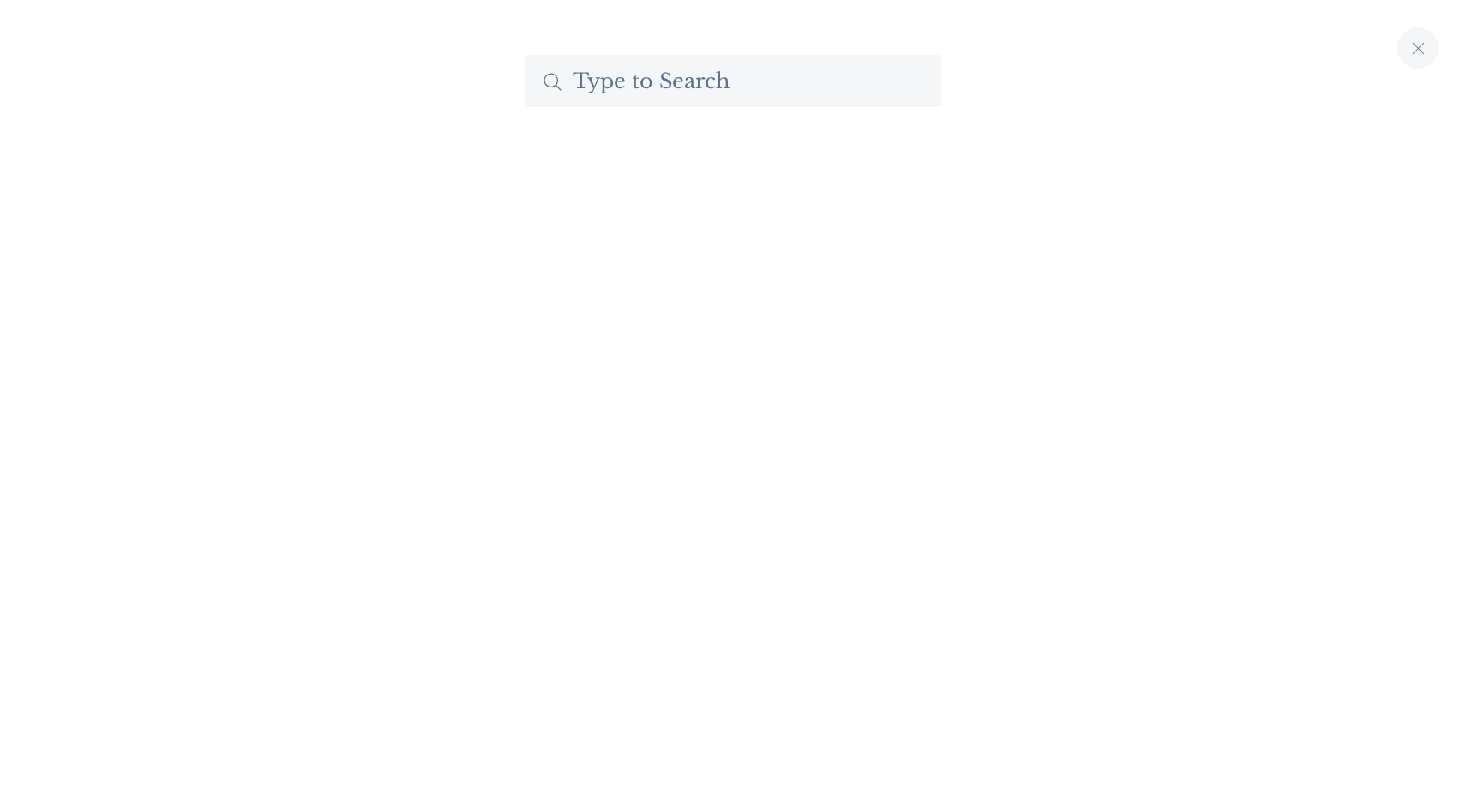
click at [824, 81] on input "Search The Apex by Custodian" at bounding box center [733, 81] width 417 height 53
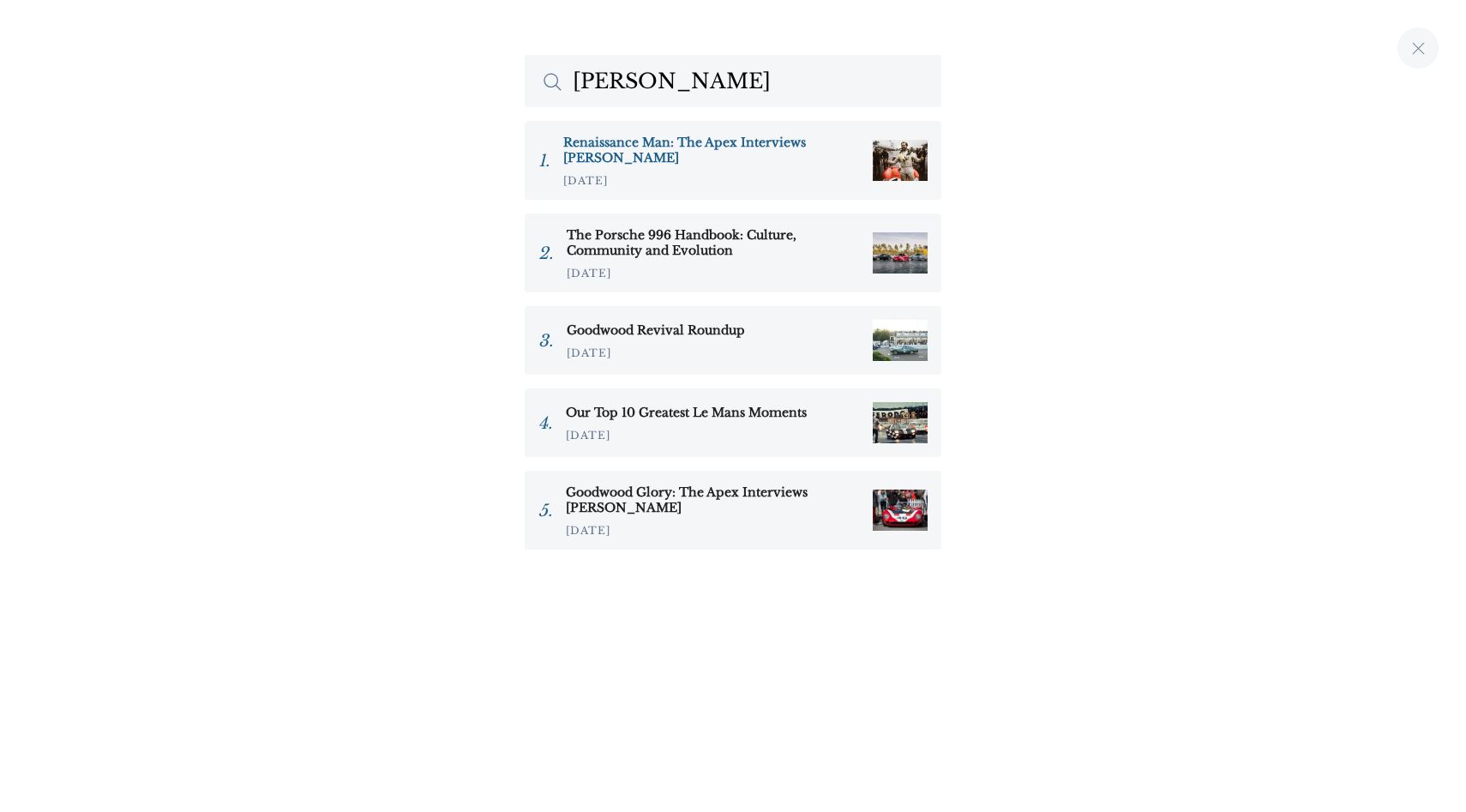
type input "sam hanc"
click at [711, 139] on h3 "Renaissance Man: The Apex Interviews [PERSON_NAME]" at bounding box center [711, 150] width 296 height 31
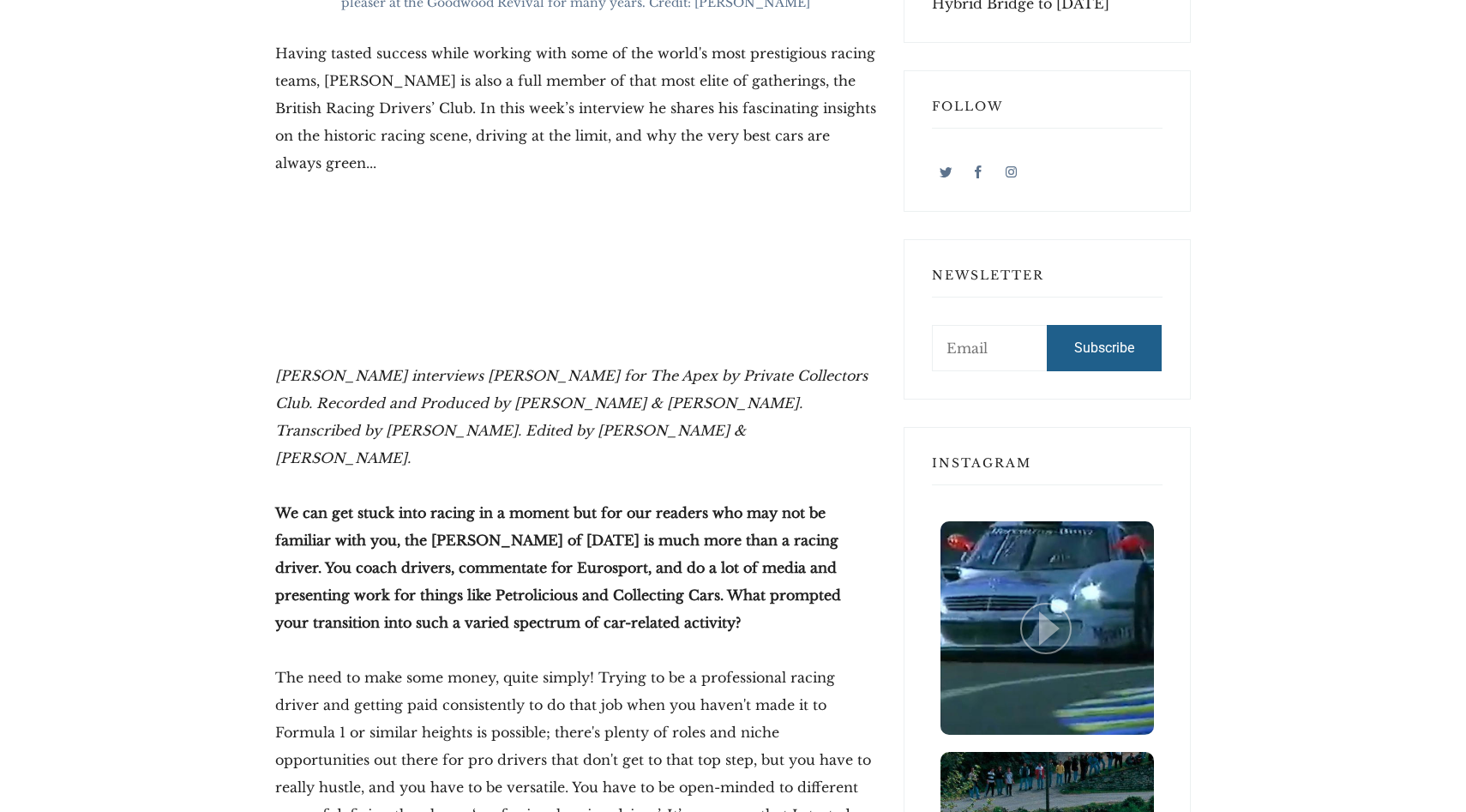
scroll to position [1189, 0]
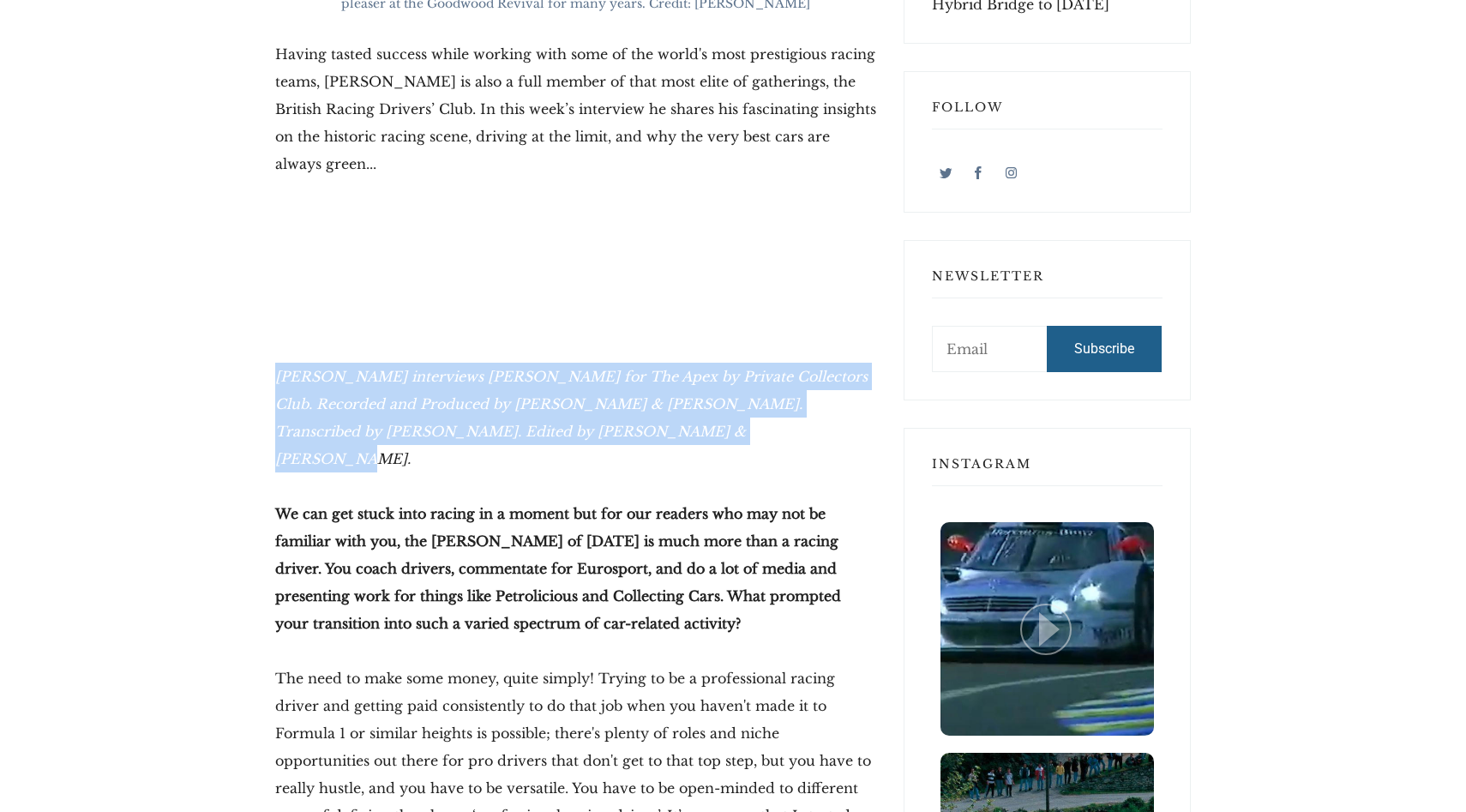
drag, startPoint x: 270, startPoint y: 319, endPoint x: 658, endPoint y: 380, distance: 392.8
copy em "Hector Kociak interviews Sam Hancock for The Apex by Private Collectors Club. R…"
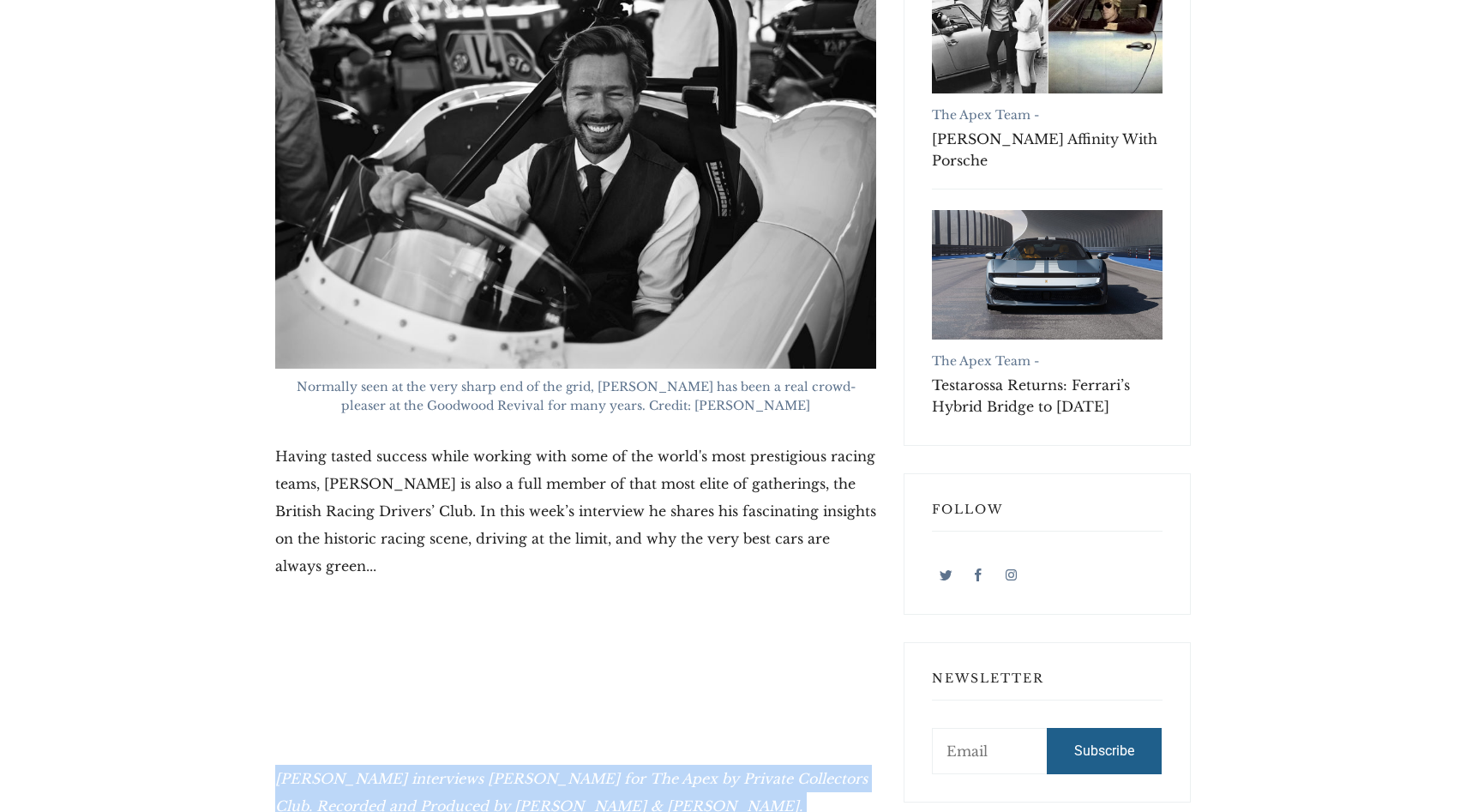
scroll to position [0, 0]
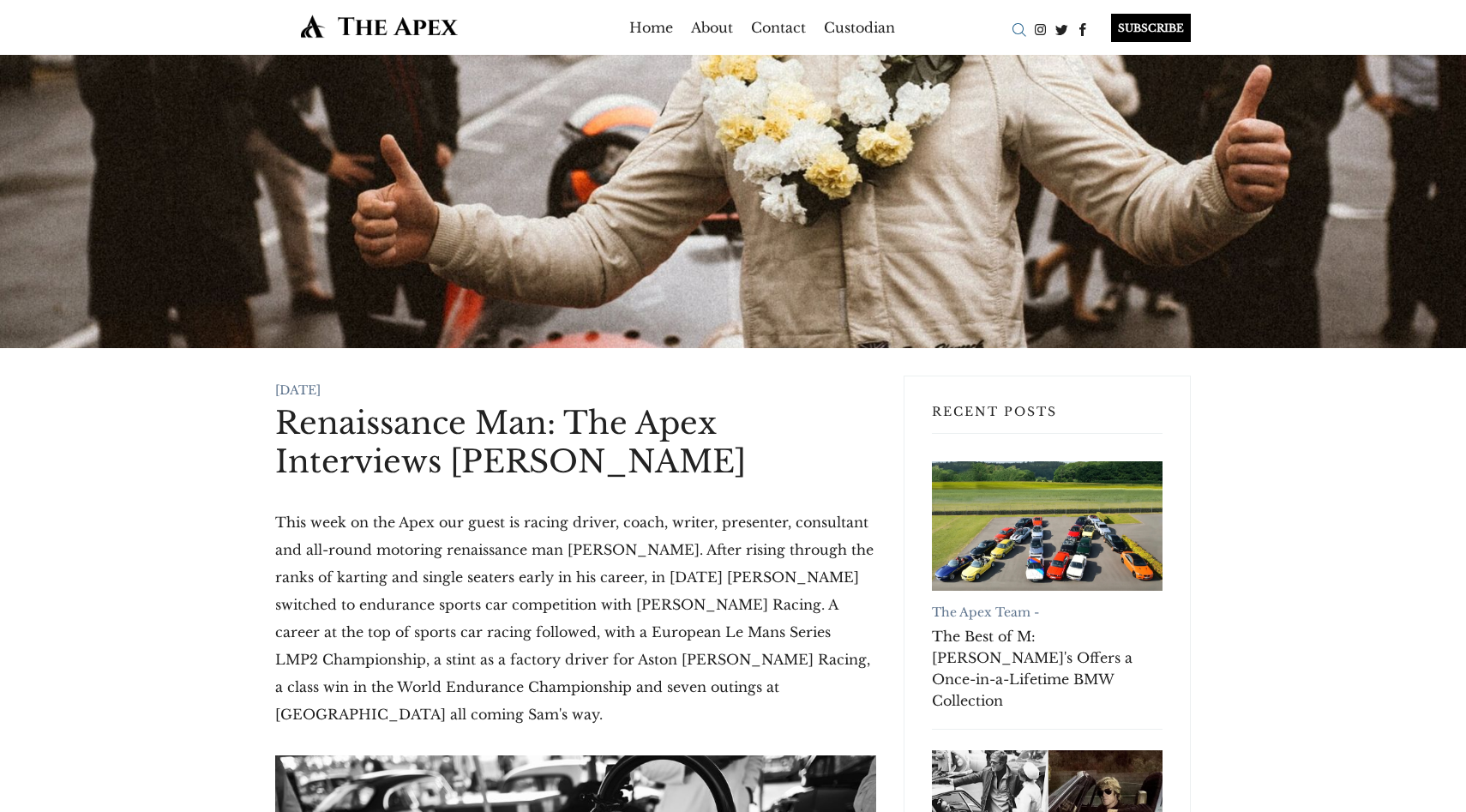
click at [1015, 32] on div "Search" at bounding box center [1019, 29] width 21 height 21
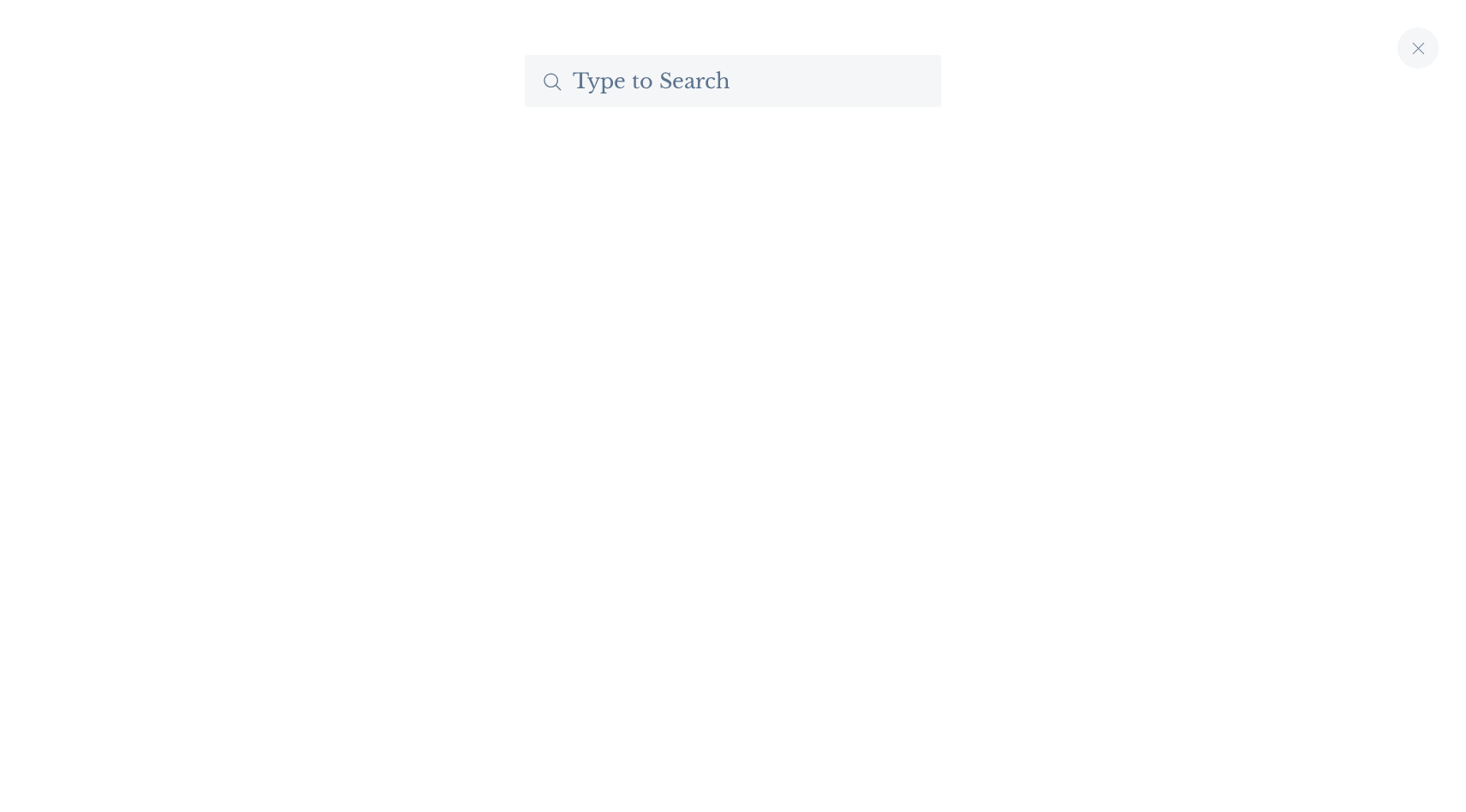
click at [678, 97] on input "Search The Apex by Custodian" at bounding box center [733, 81] width 417 height 53
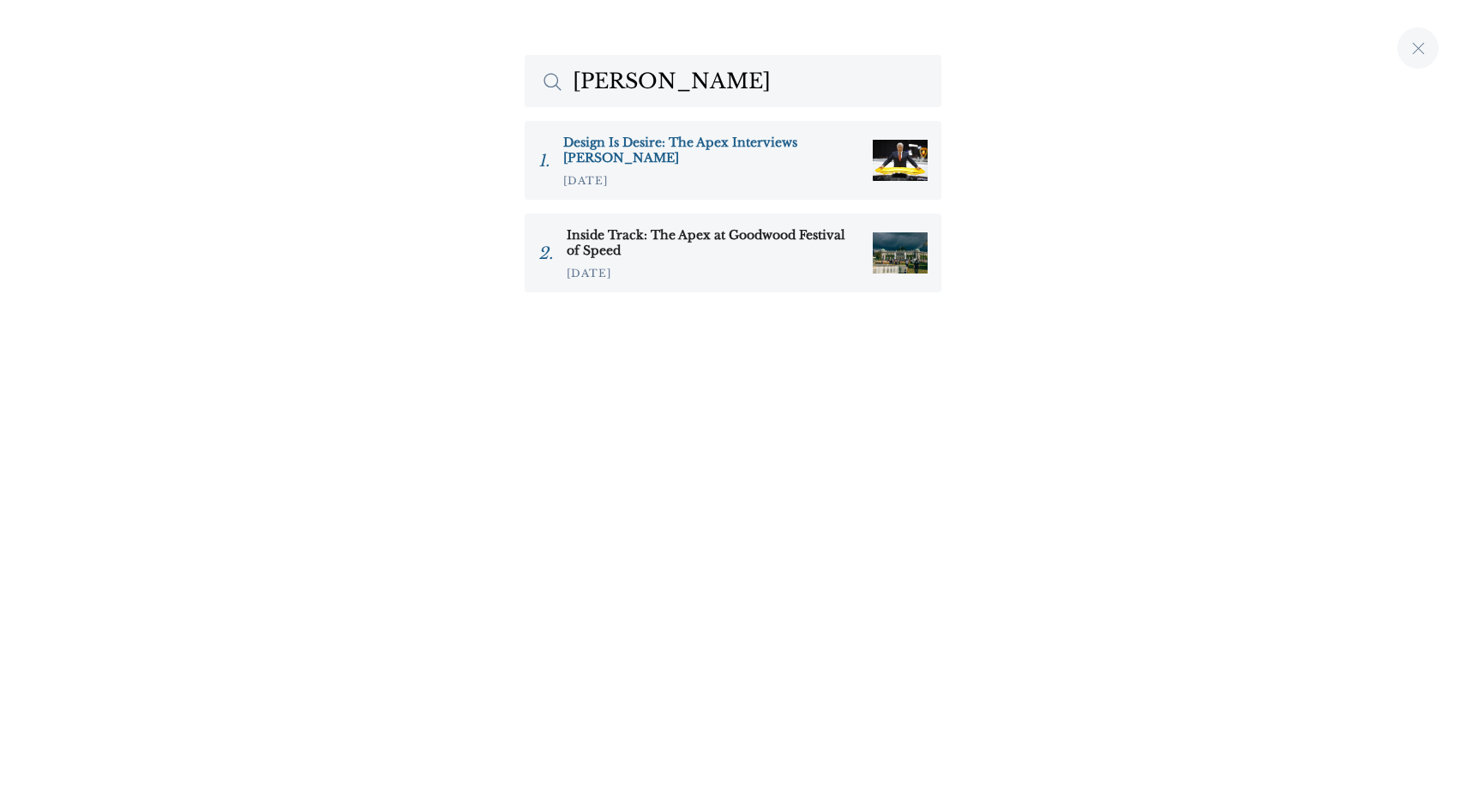
type input "stephenson"
click at [735, 145] on h3 "Design Is Desire: The Apex Interviews [PERSON_NAME]" at bounding box center [711, 150] width 296 height 31
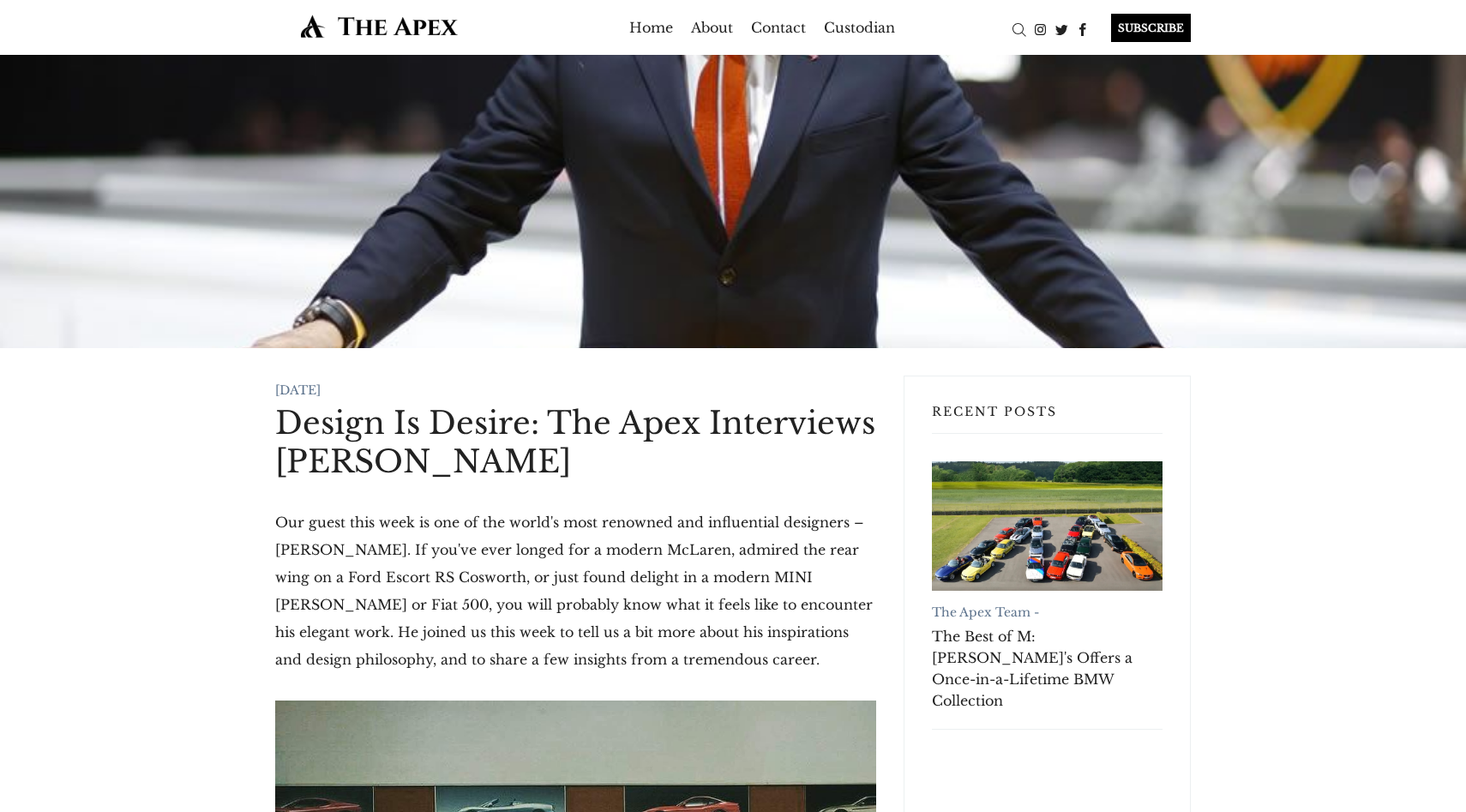
drag, startPoint x: 269, startPoint y: 418, endPoint x: 599, endPoint y: 468, distance: 333.8
copy h1 "Design Is Desire: The Apex Interviews [PERSON_NAME]"
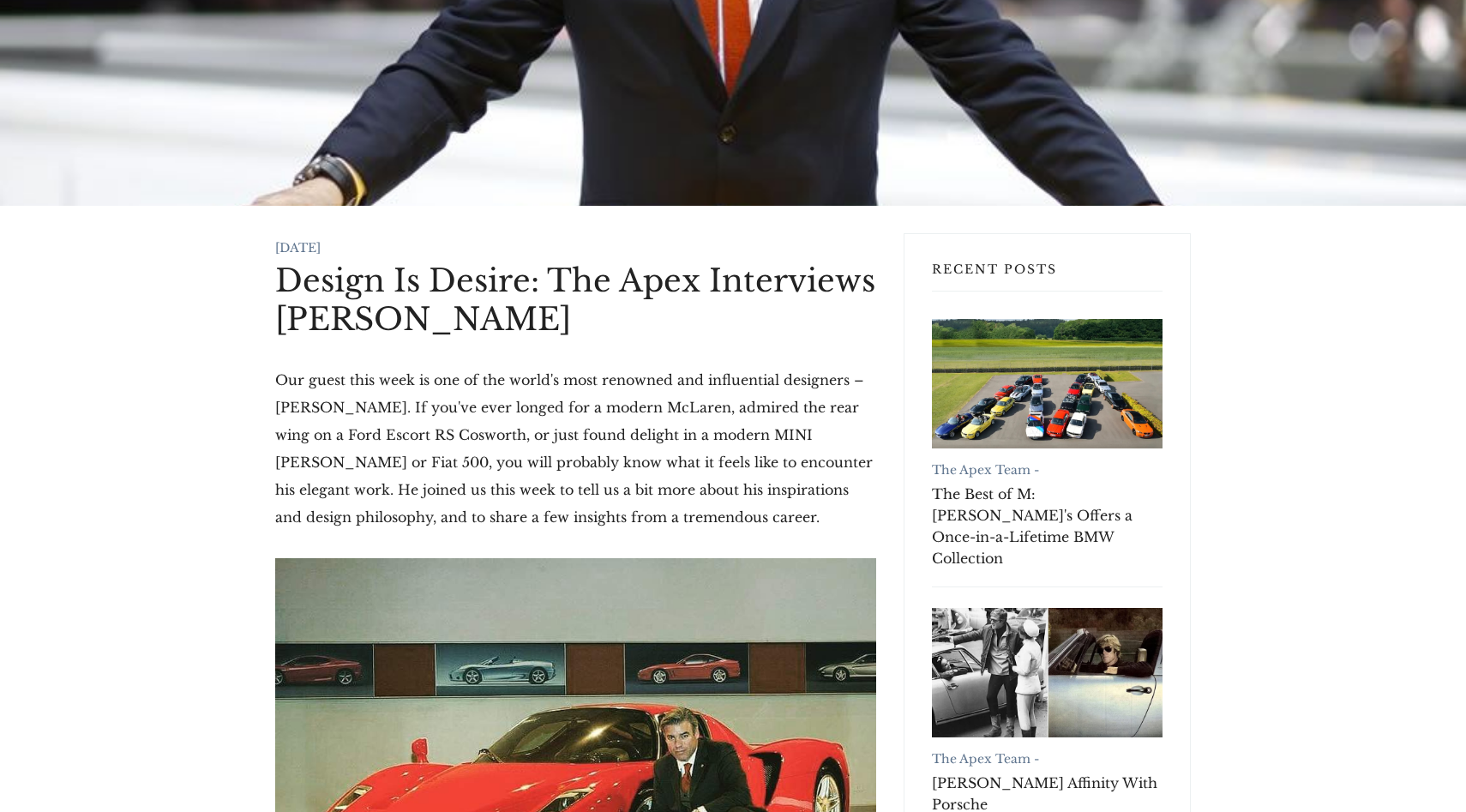
scroll to position [146, 0]
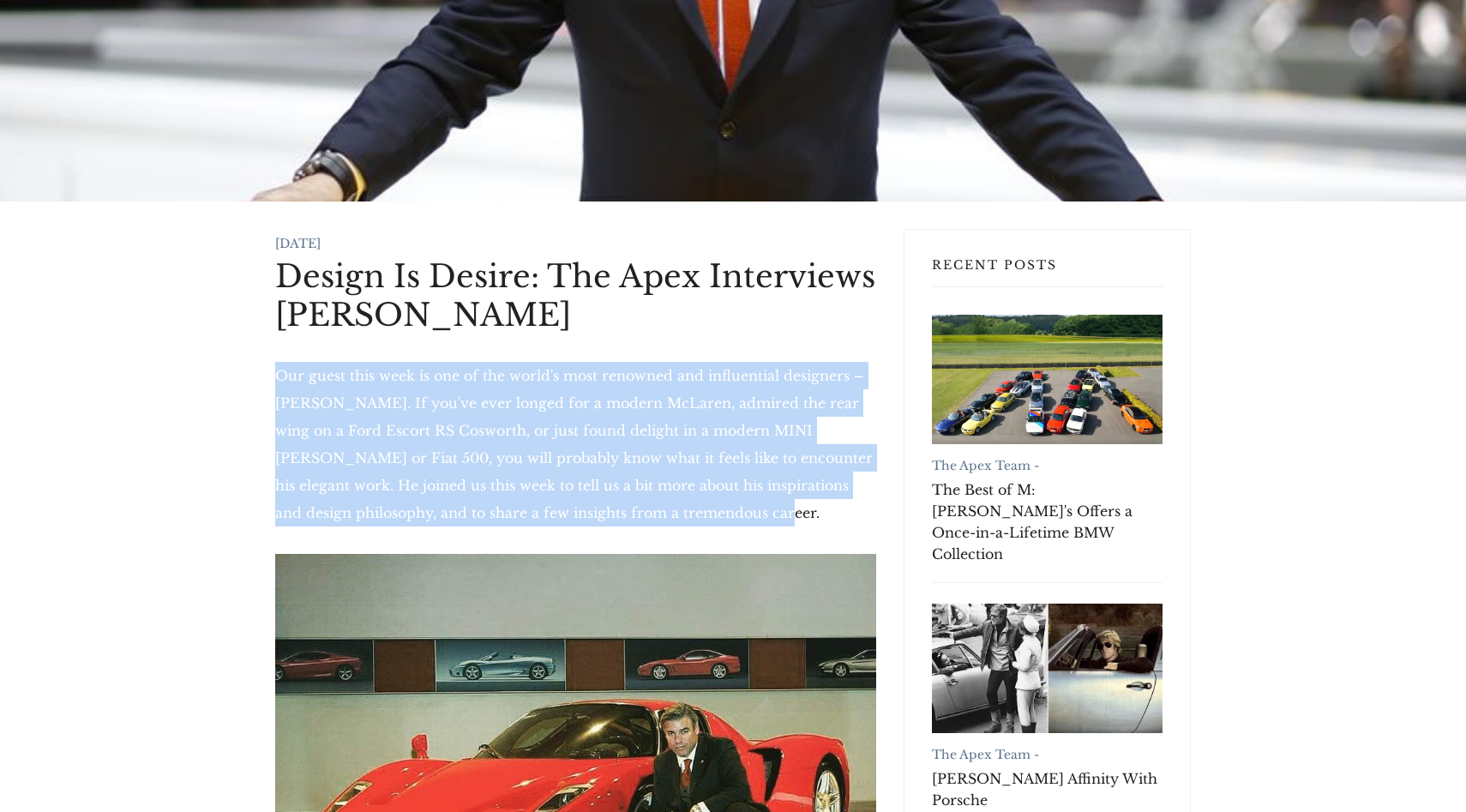
drag, startPoint x: 268, startPoint y: 377, endPoint x: 758, endPoint y: 502, distance: 505.7
copy p "Our guest this week is one of the world's most renowned and influential designe…"
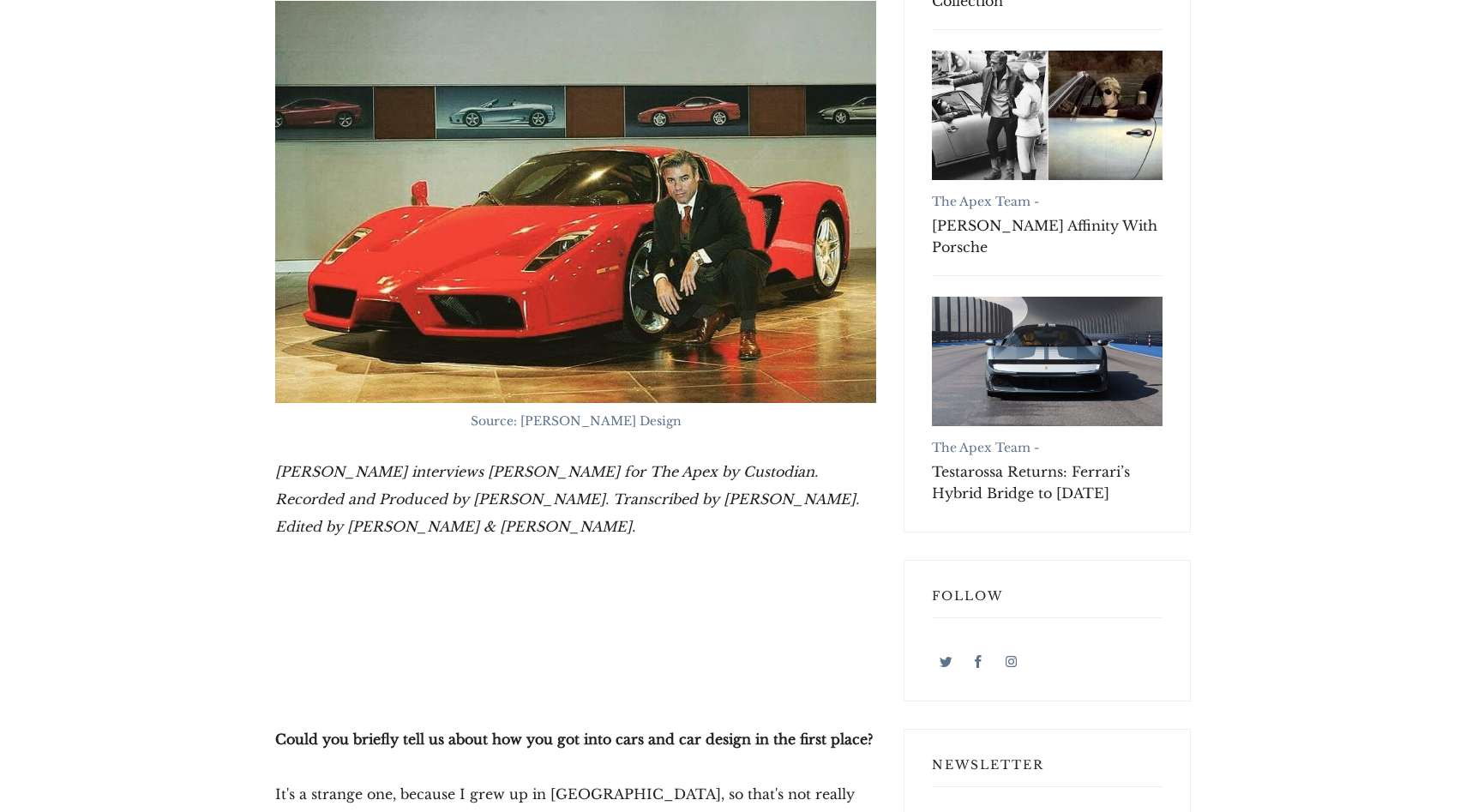
scroll to position [726, 0]
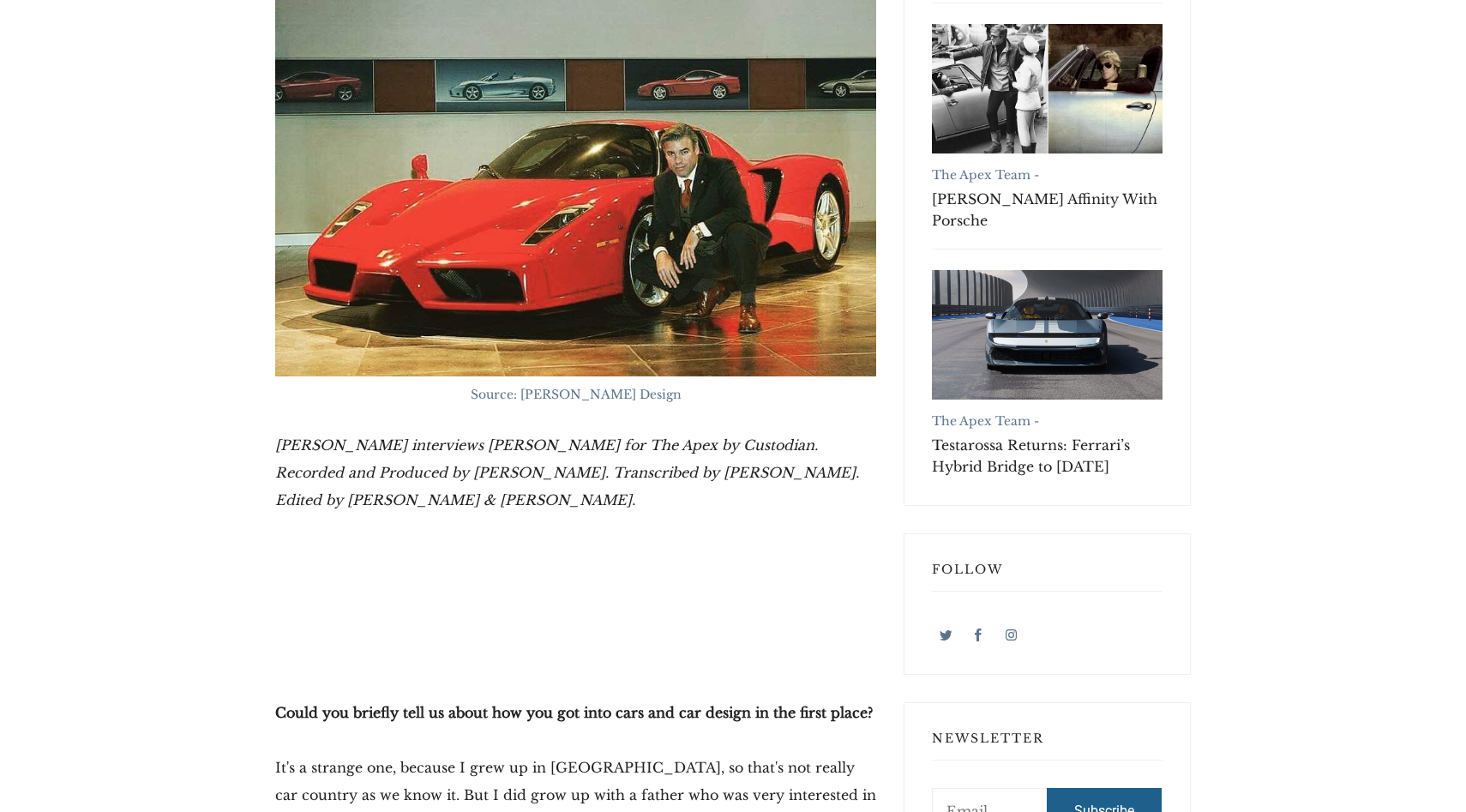
click at [326, 508] on p "Hector Kociak interviews Frank Stephenson for The Apex by Custodian. Recorded a…" at bounding box center [576, 472] width 601 height 82
drag, startPoint x: 276, startPoint y: 443, endPoint x: 506, endPoint y: 502, distance: 237.4
click at [508, 501] on p "Hector Kociak interviews Frank Stephenson for The Apex by Custodian. Recorded a…" at bounding box center [576, 472] width 601 height 82
copy em "Hector Kociak interviews Frank Stephenson for The Apex by Custodian. Recorded a…"
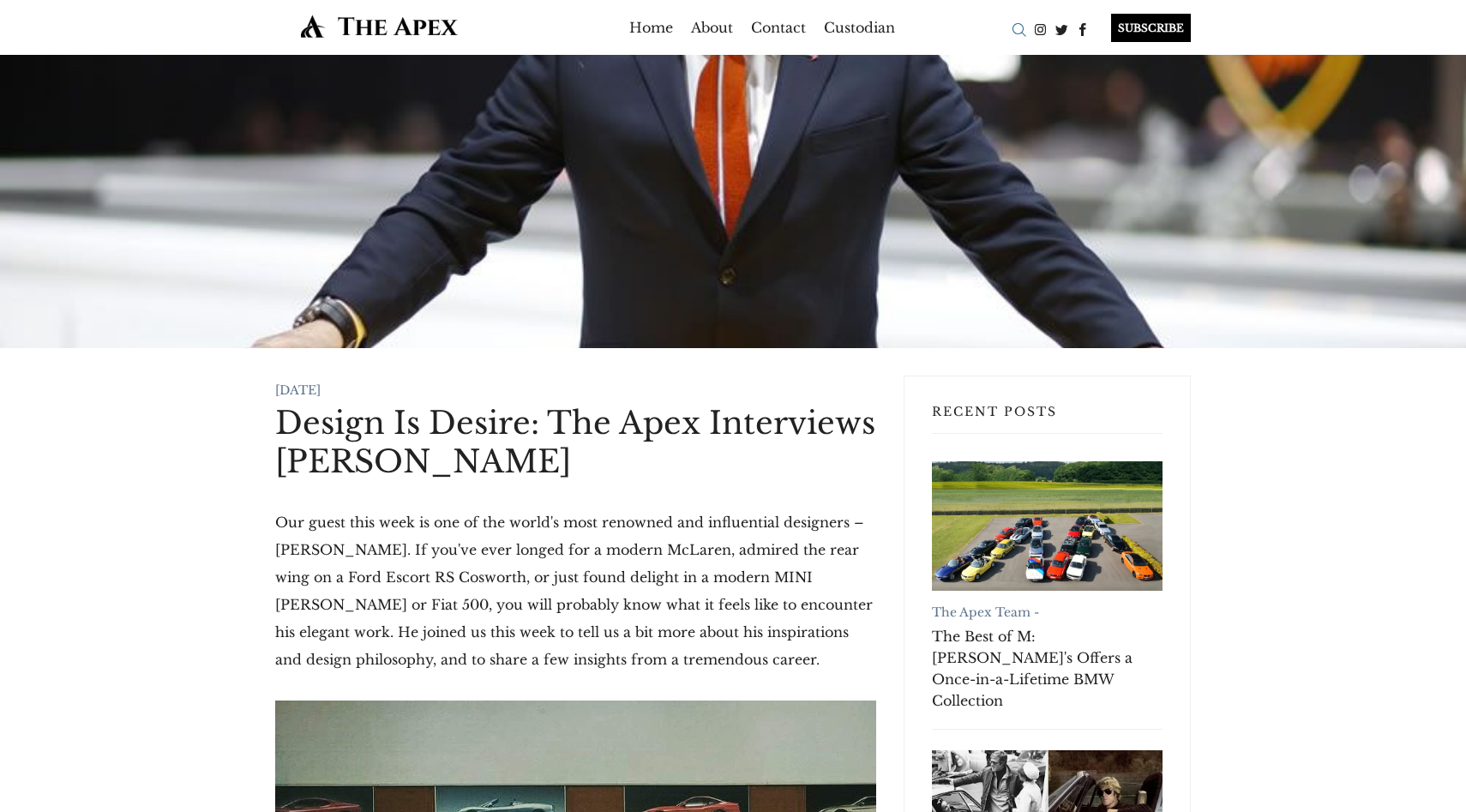
click at [1022, 30] on div "Search" at bounding box center [1019, 29] width 21 height 21
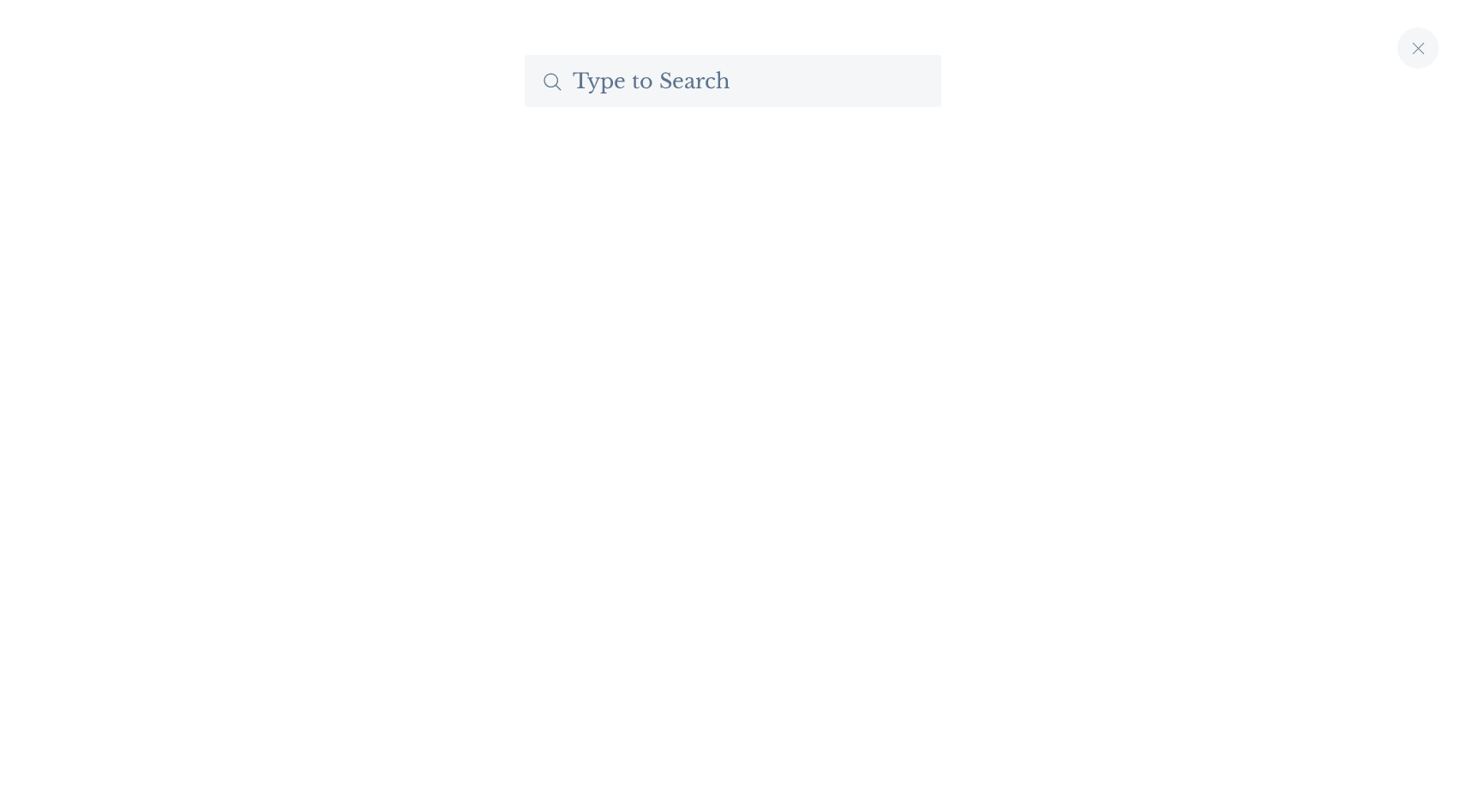
click at [776, 88] on input "Search The Apex by Custodian" at bounding box center [733, 81] width 417 height 53
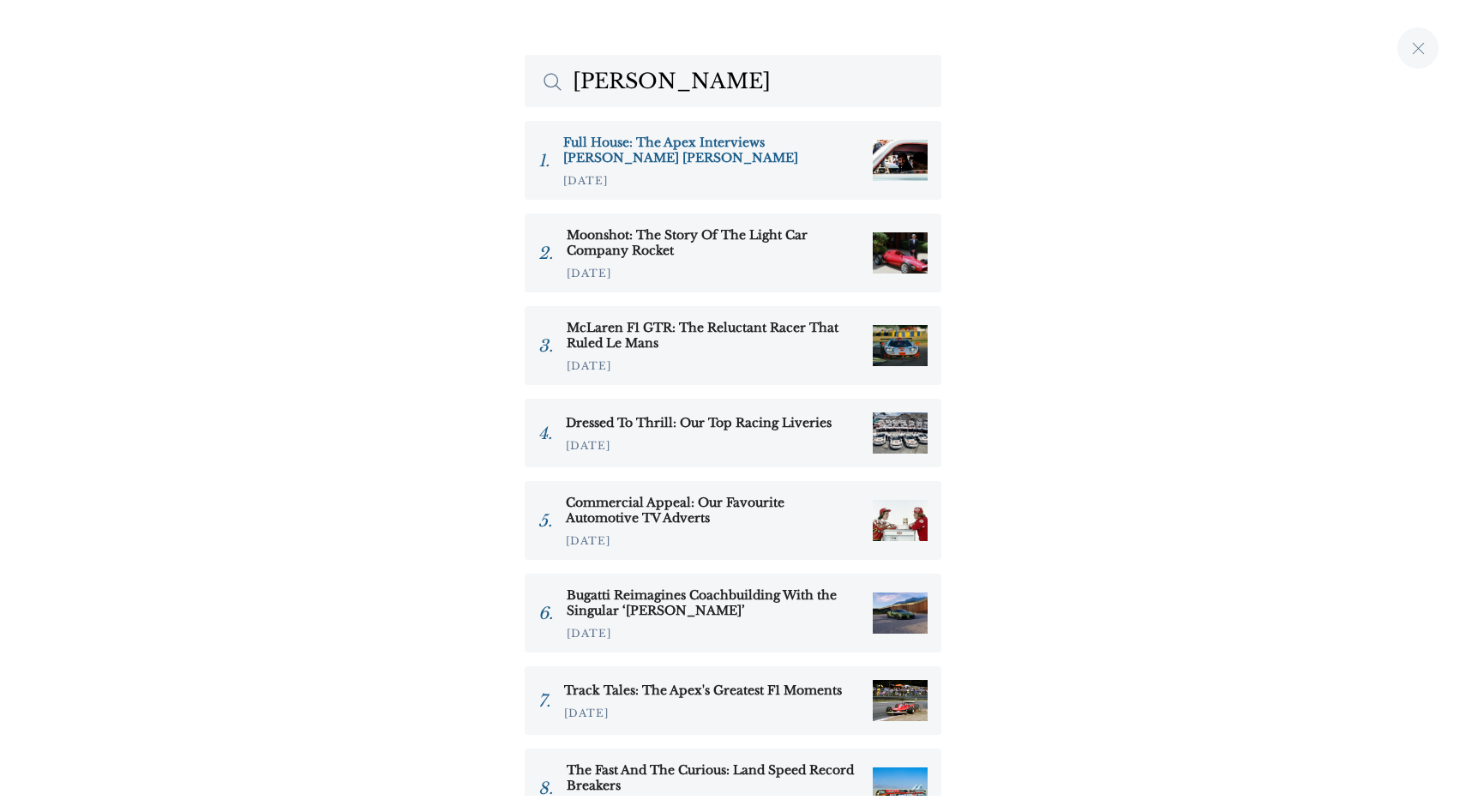
type input "Duccio"
click at [751, 140] on h3 "Full House: The Apex Interviews Duccio Lopresto" at bounding box center [711, 150] width 296 height 31
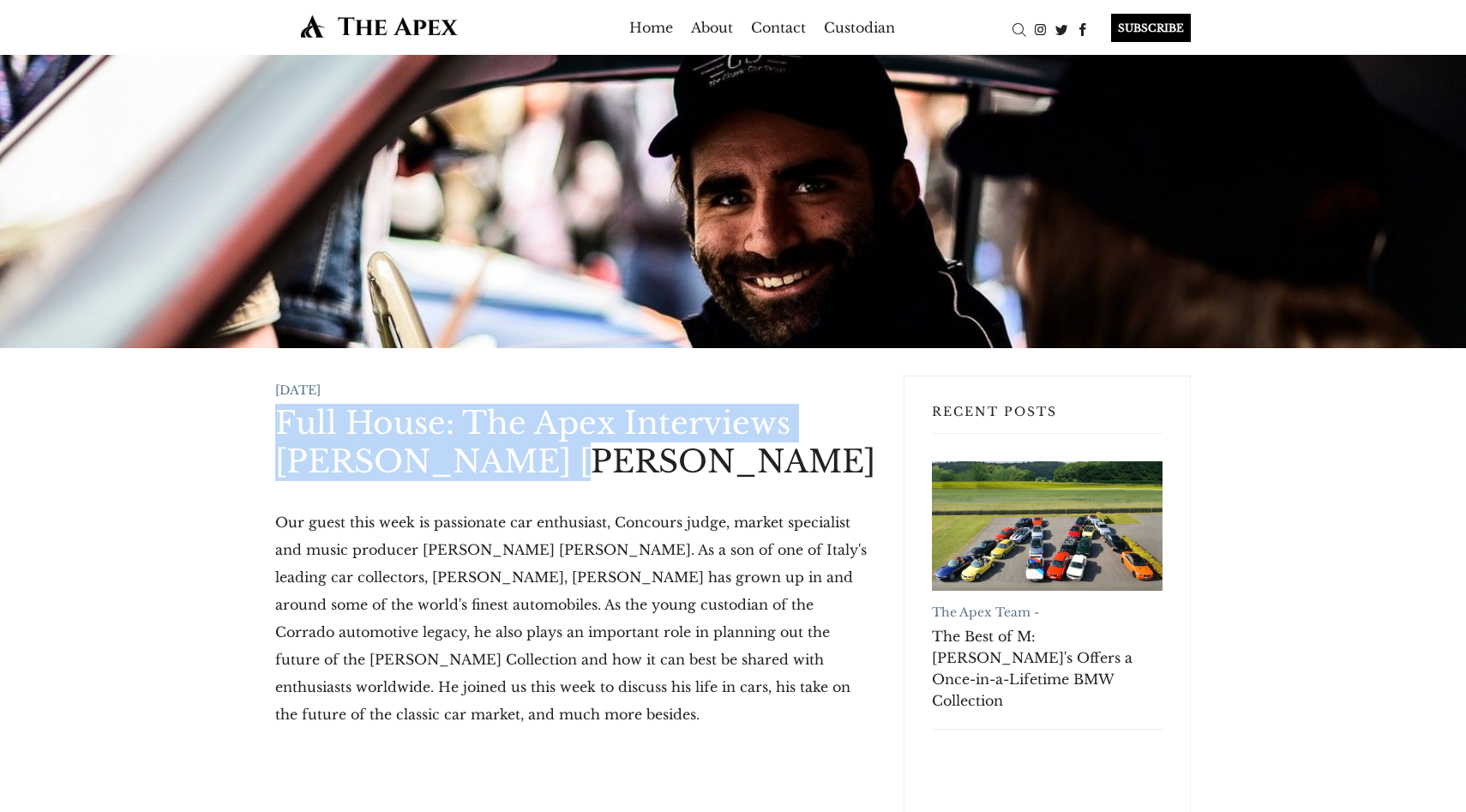
drag, startPoint x: 275, startPoint y: 415, endPoint x: 582, endPoint y: 464, distance: 310.9
copy h1 "Full House: The Apex Interviews Duccio Lopresto"
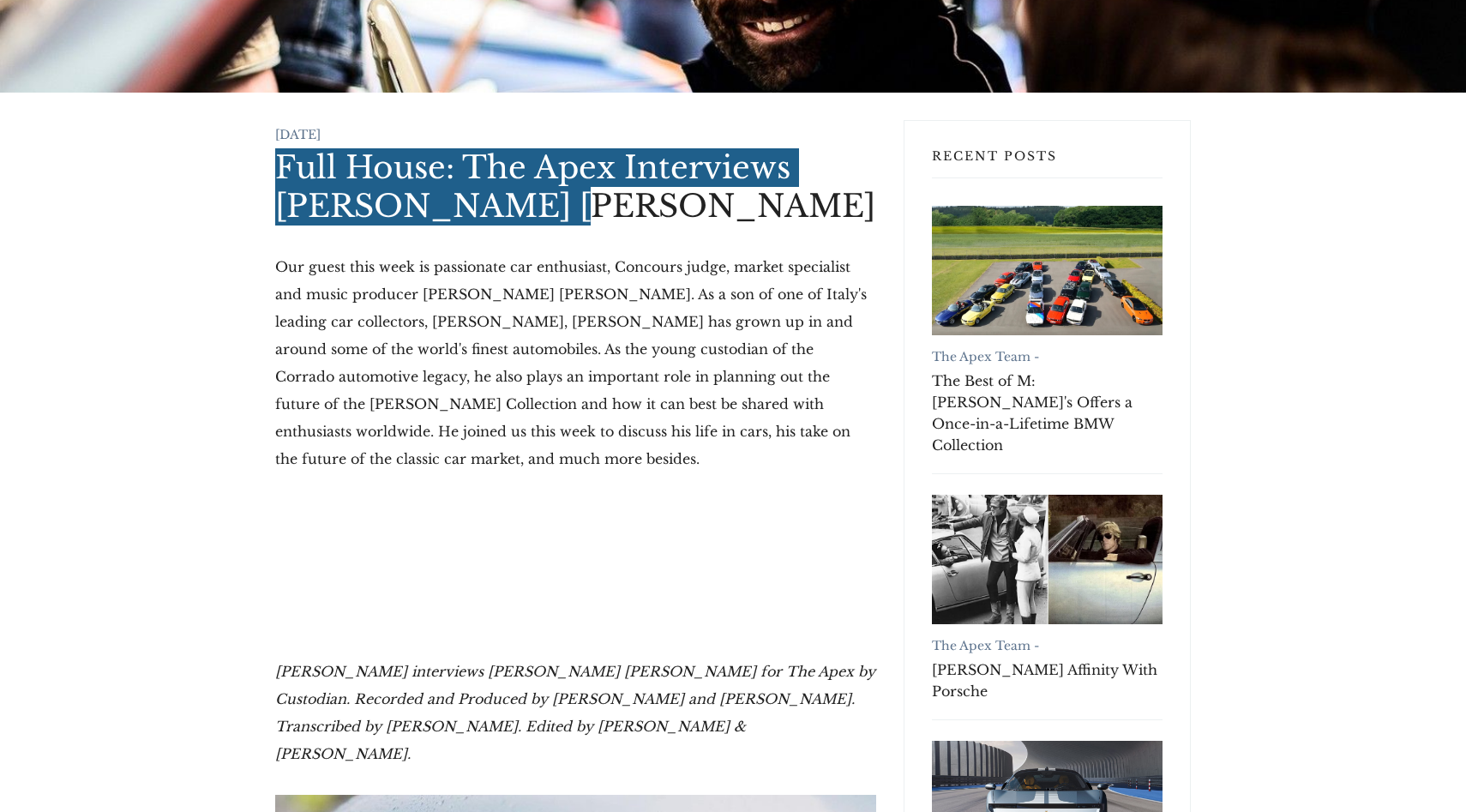
scroll to position [333, 0]
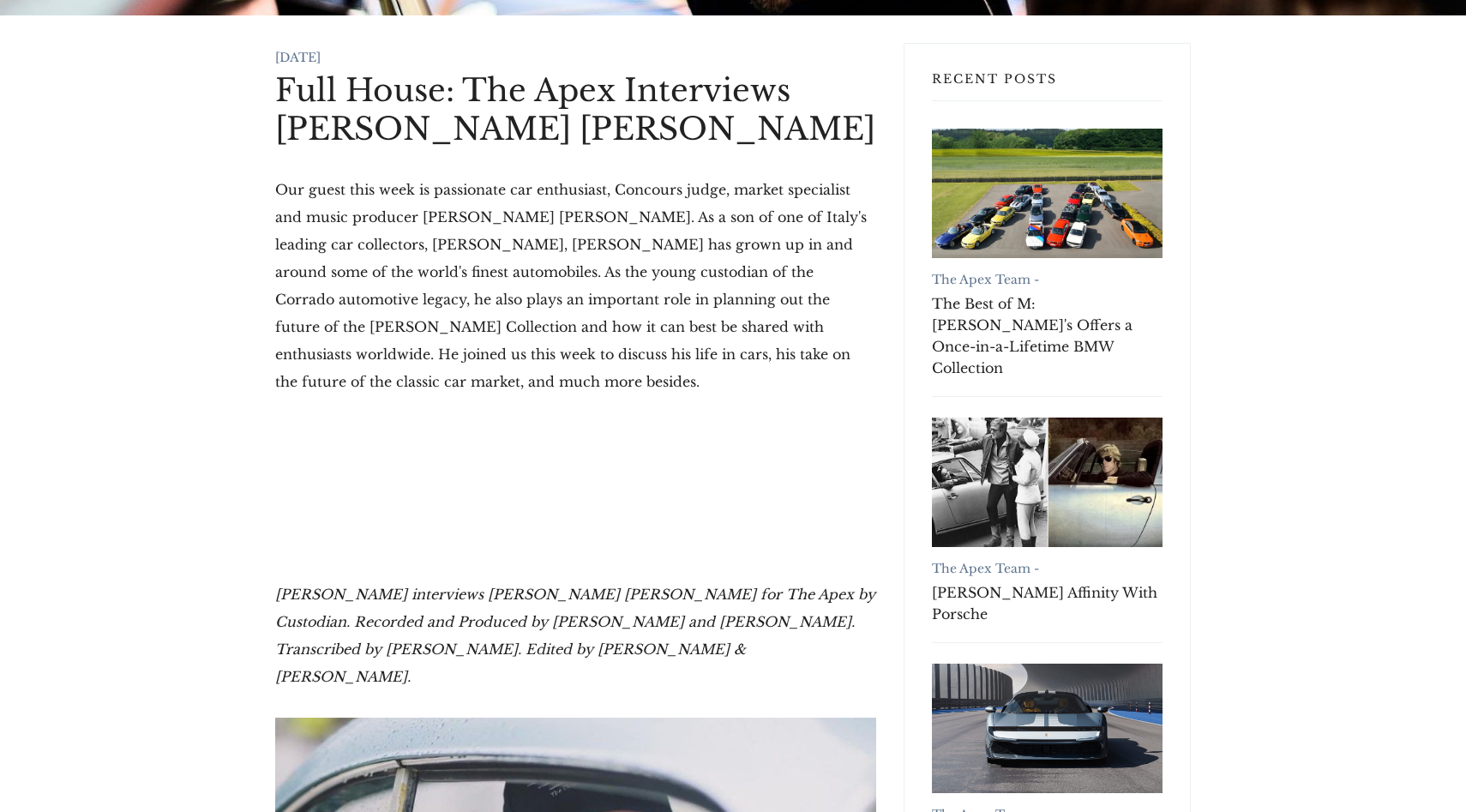
click at [342, 245] on p "Our guest this week is passionate car enthusiast, Concours judge, market specia…" at bounding box center [576, 286] width 601 height 220
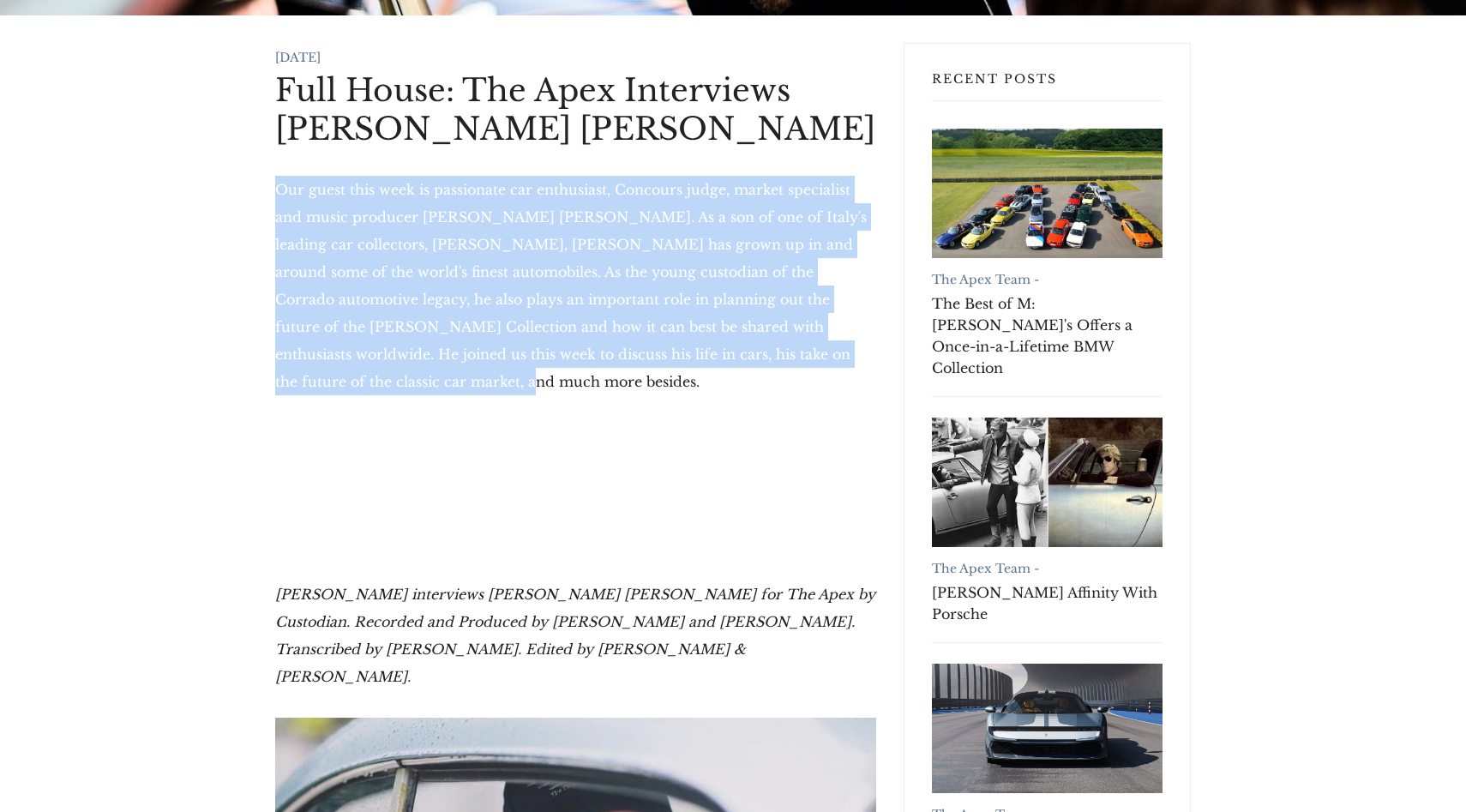
drag, startPoint x: 263, startPoint y: 186, endPoint x: 824, endPoint y: 358, distance: 586.8
copy p "Our guest this week is passionate car enthusiast, Concours judge, market specia…"
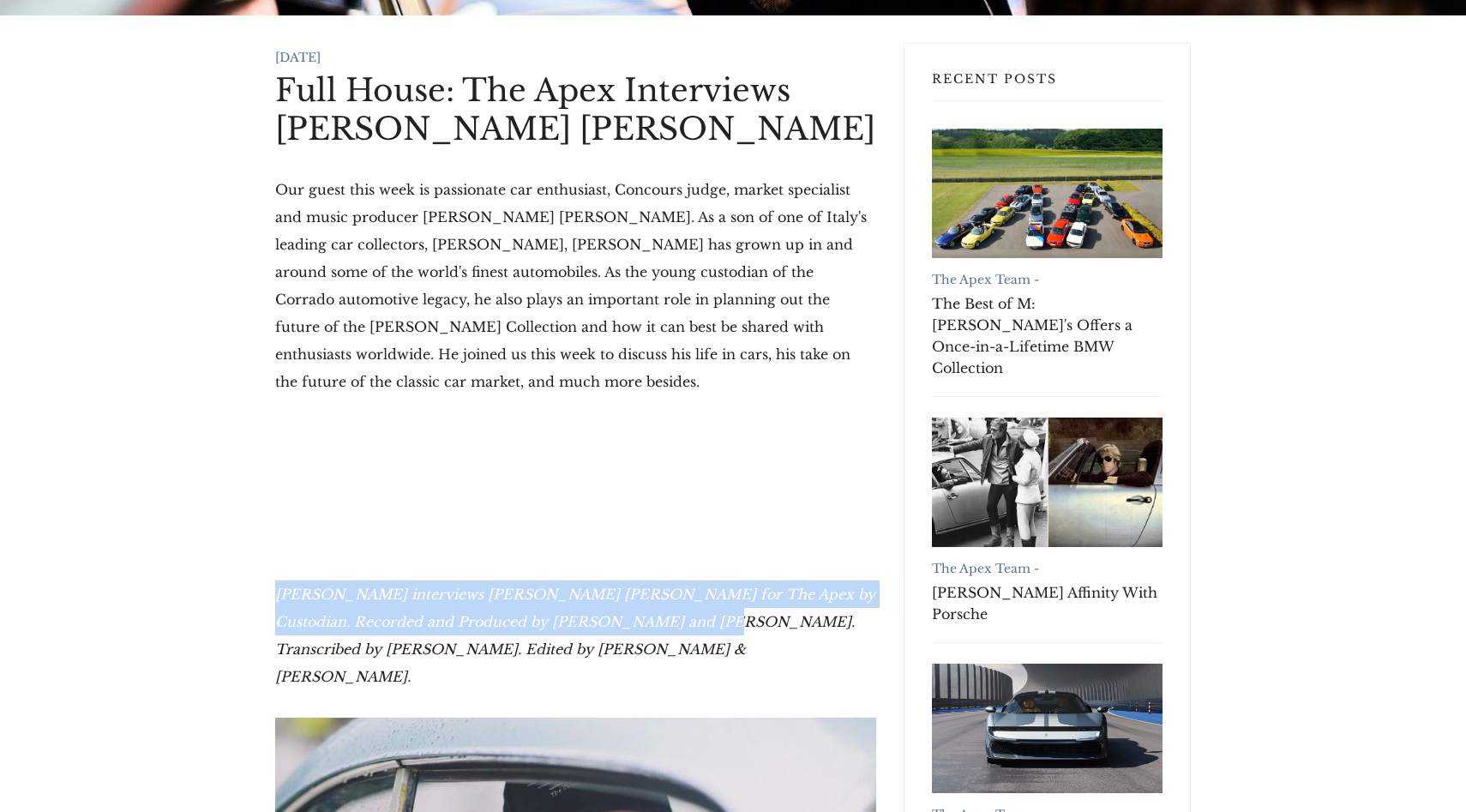
drag, startPoint x: 260, startPoint y: 567, endPoint x: 632, endPoint y: 602, distance: 373.6
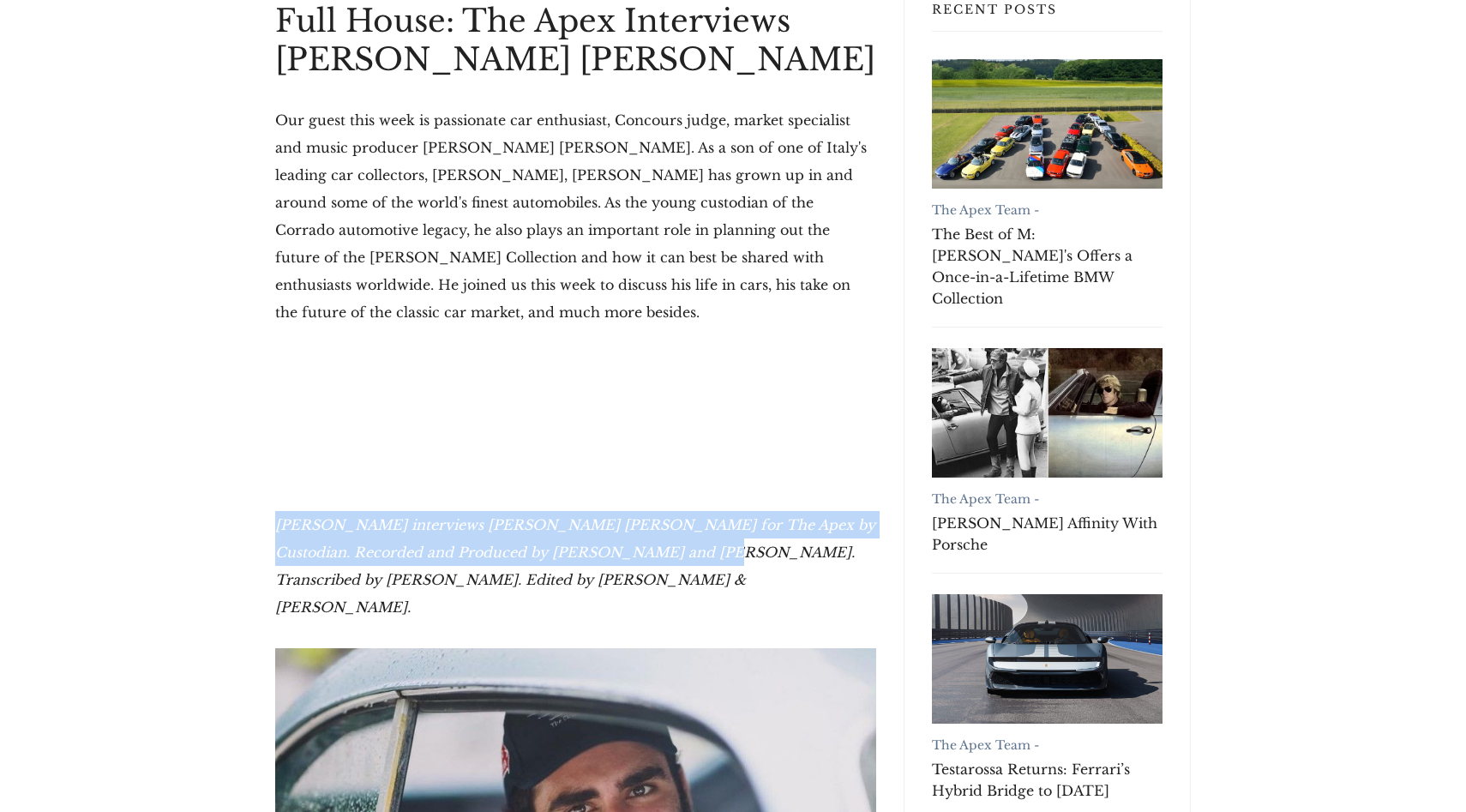
scroll to position [411, 0]
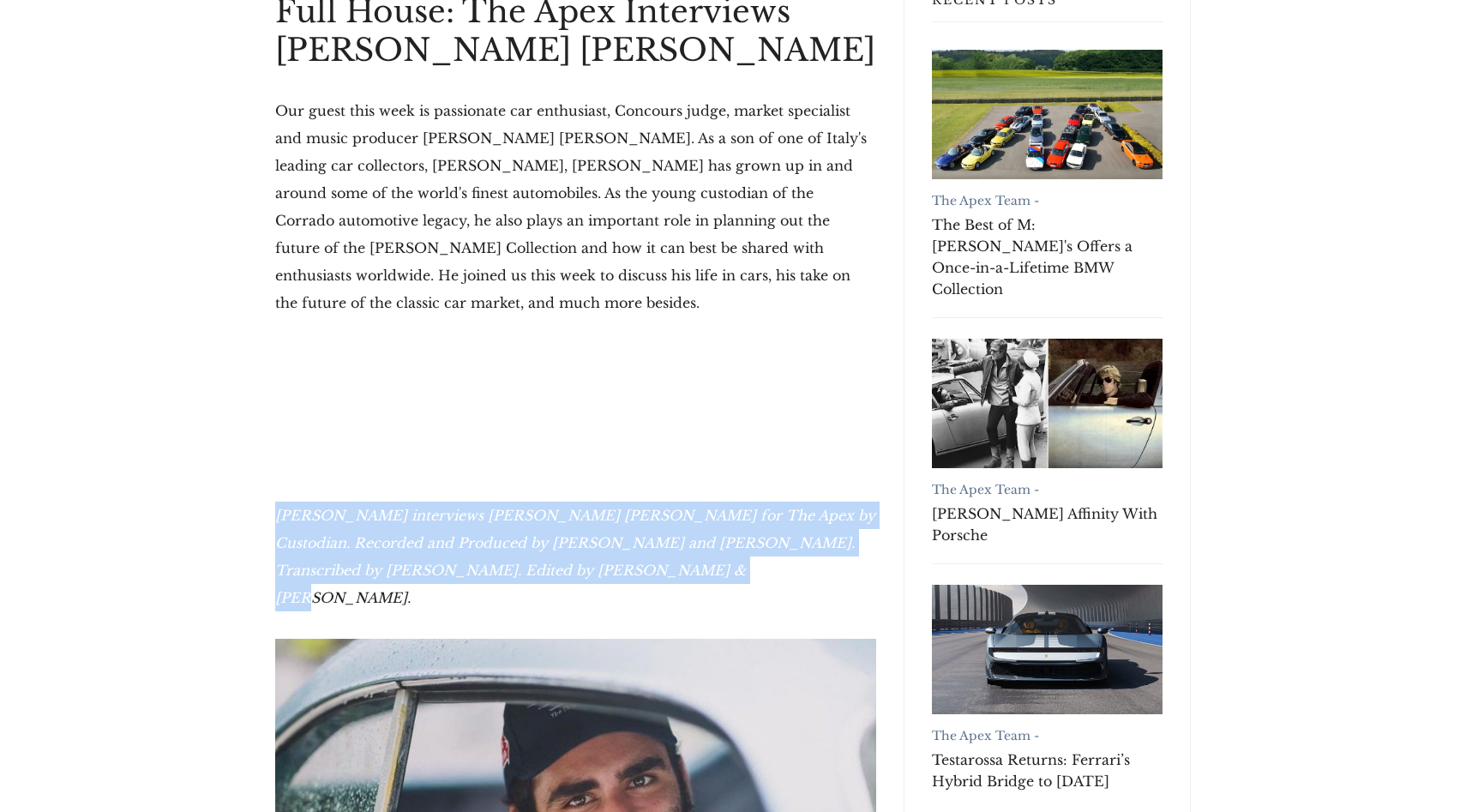
drag, startPoint x: 269, startPoint y: 485, endPoint x: 614, endPoint y: 543, distance: 349.8
copy em "Hector Kociak interviews Duccio Lopresto for The Apex by Custodian. Recorded an…"
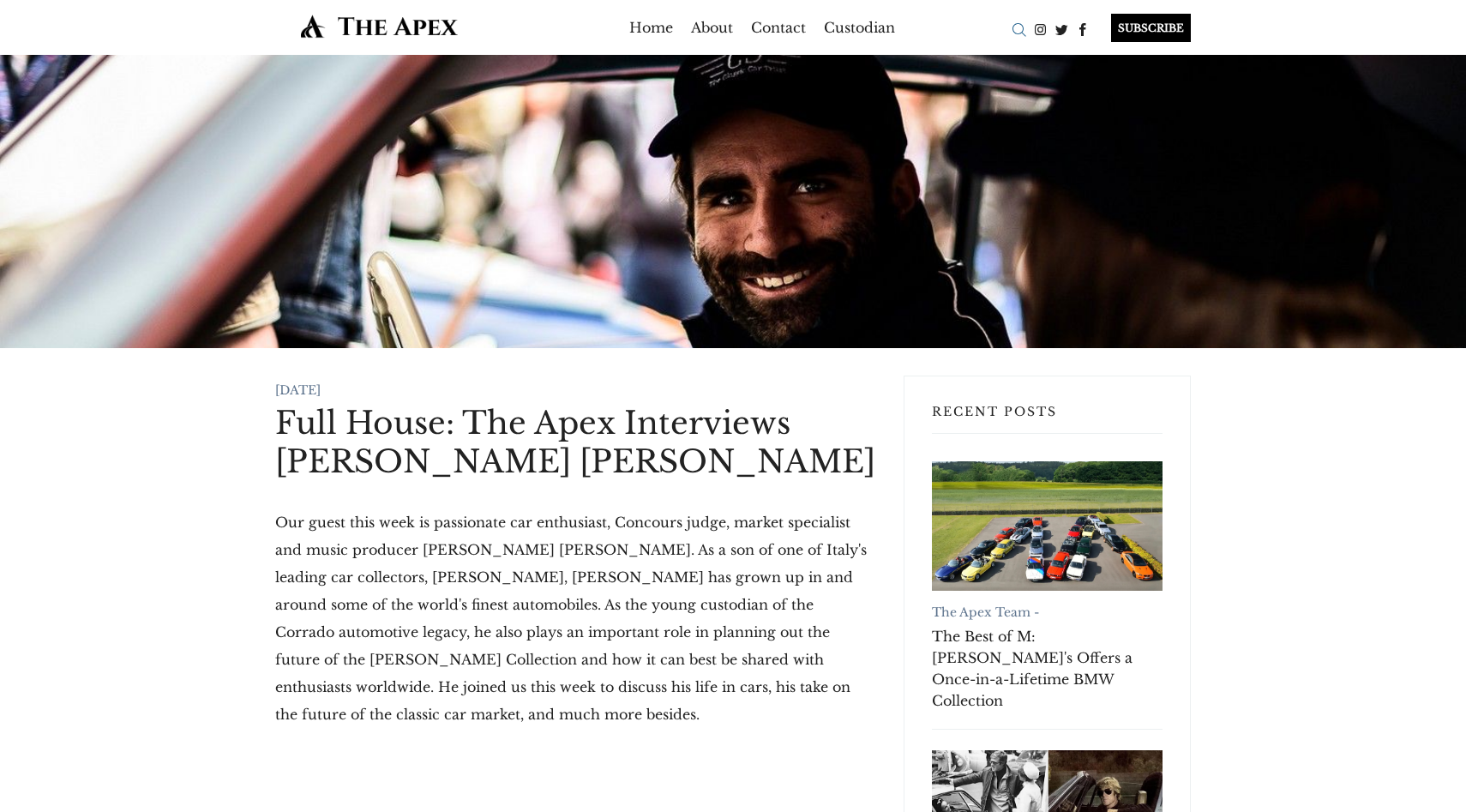
click at [1016, 34] on div "Search" at bounding box center [1019, 29] width 21 height 21
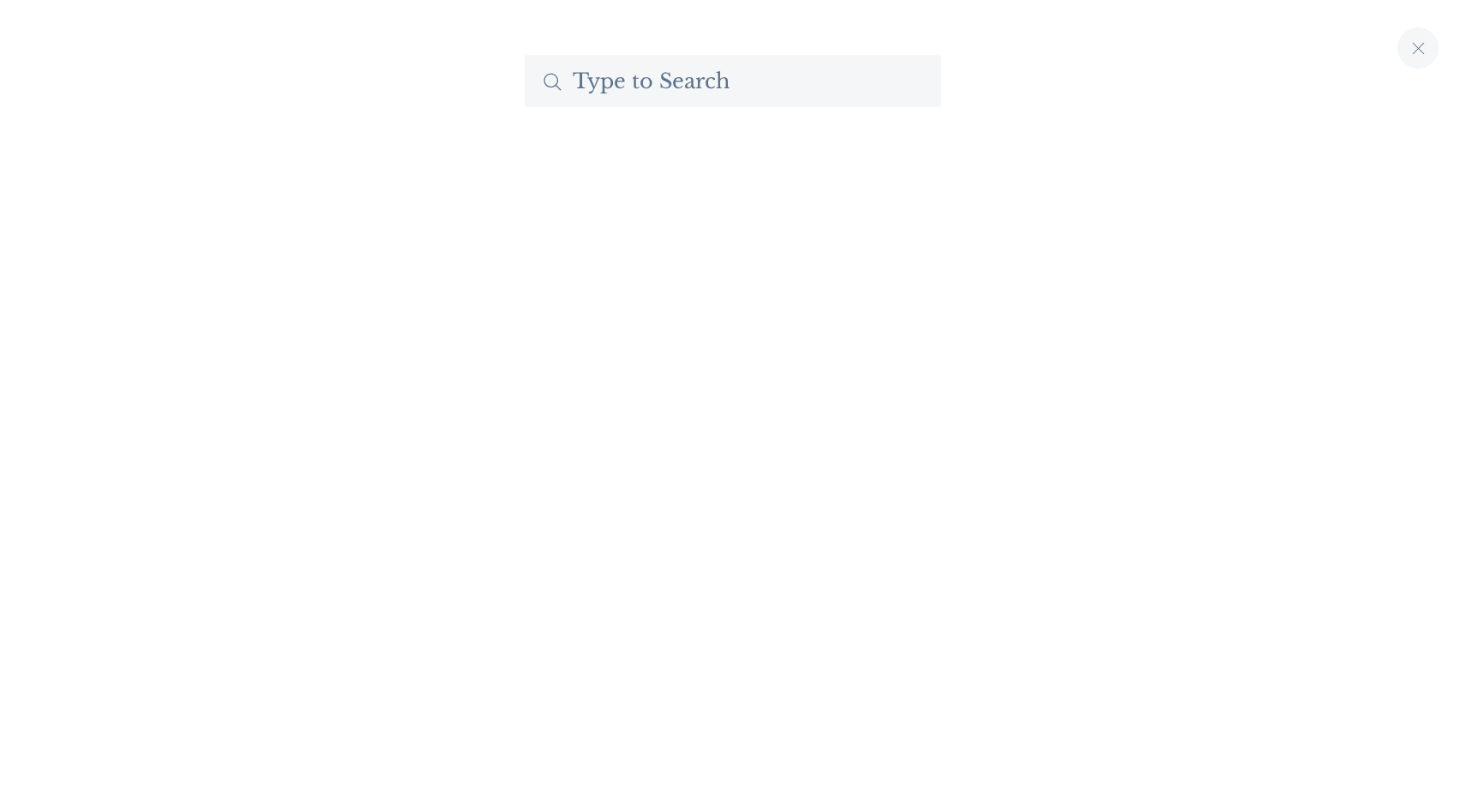
click at [774, 84] on input "Search The Apex by Custodian" at bounding box center [733, 81] width 417 height 53
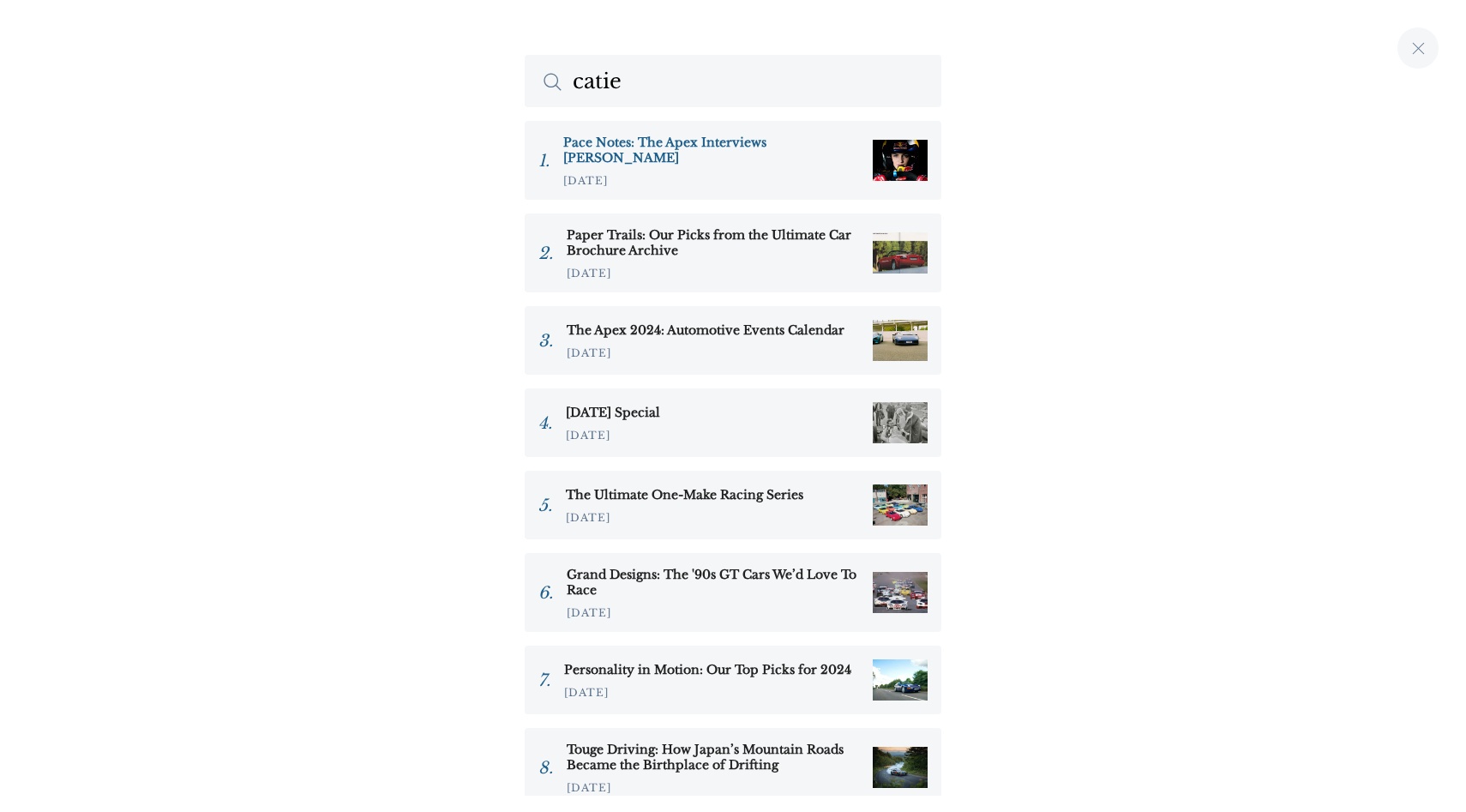
type input "catie"
click at [720, 142] on h3 "Pace Notes: The Apex Interviews [PERSON_NAME]" at bounding box center [711, 150] width 296 height 31
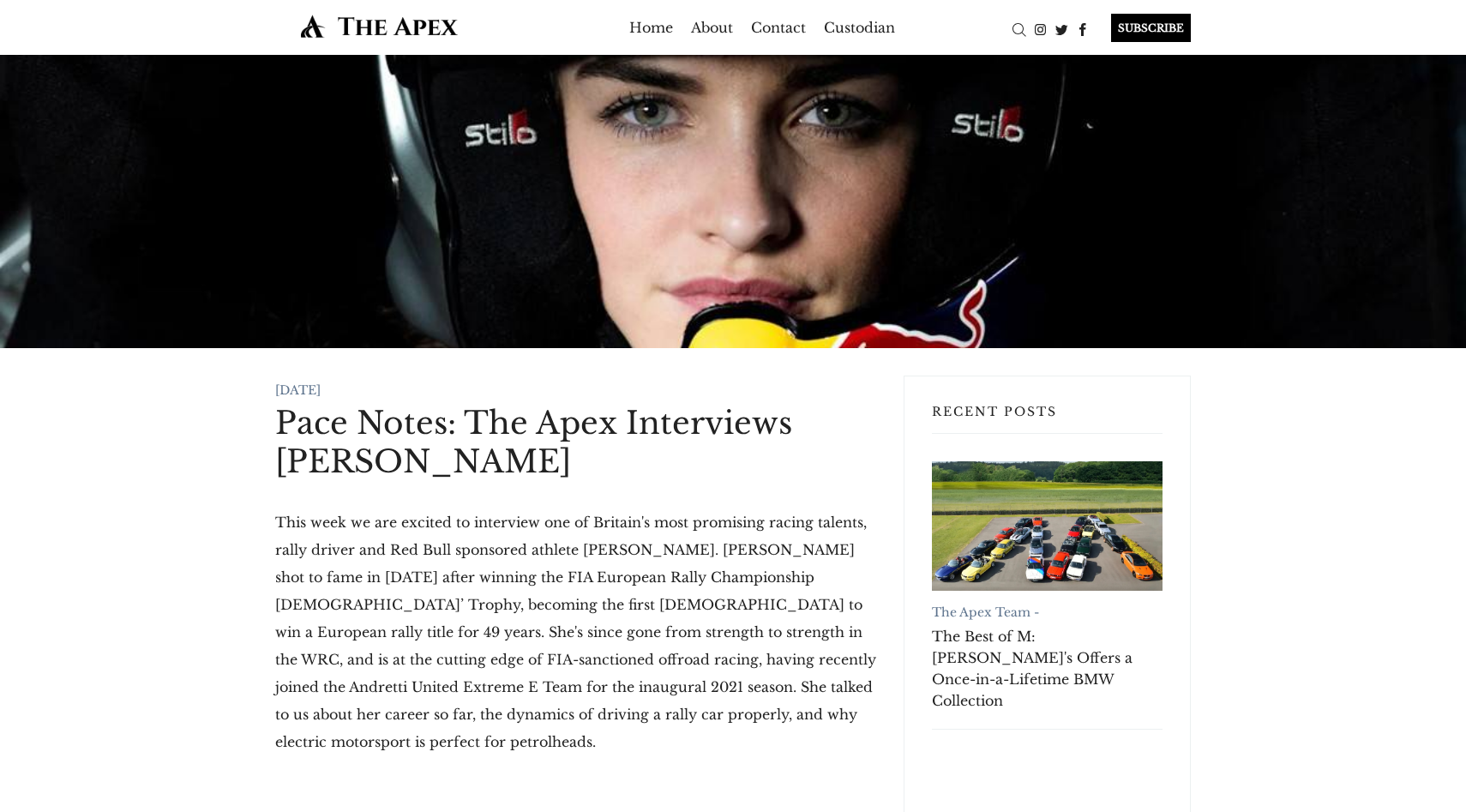
drag, startPoint x: 280, startPoint y: 420, endPoint x: 593, endPoint y: 460, distance: 315.5
copy h1 "Pace Notes: The Apex Interviews [PERSON_NAME]"
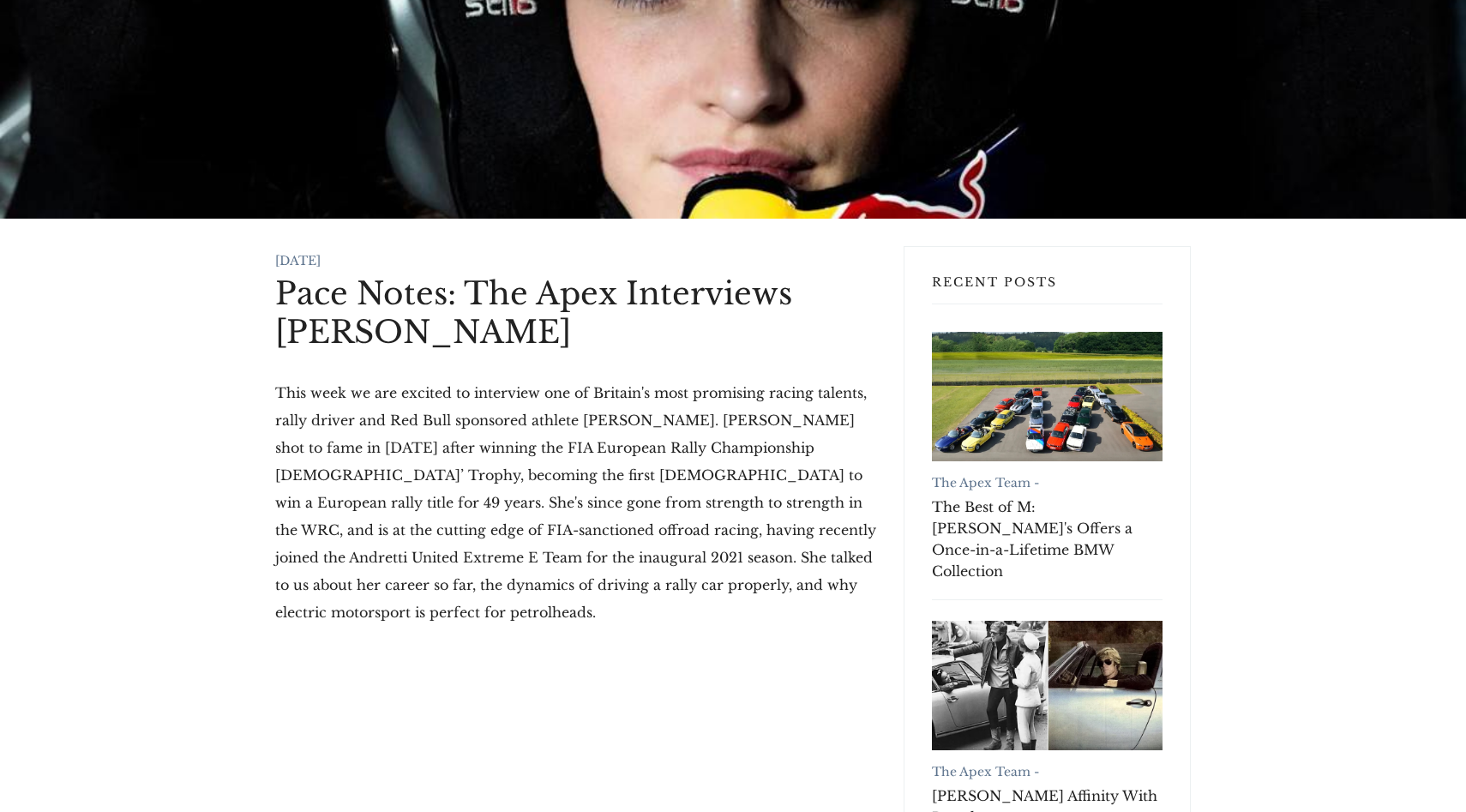
scroll to position [137, 0]
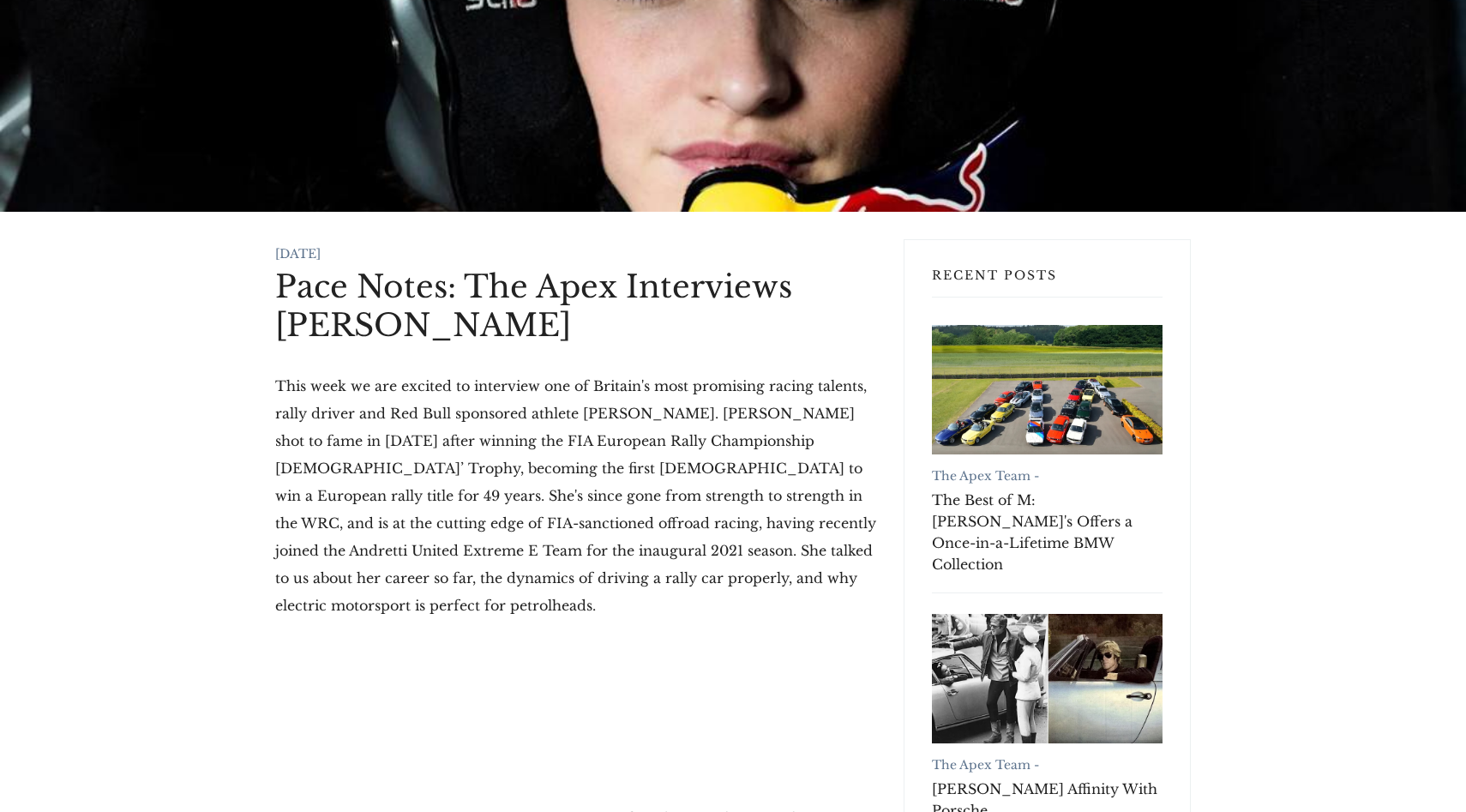
click at [285, 400] on p "This week we are excited to interview one of Britain's most promising racing ta…" at bounding box center [576, 495] width 601 height 247
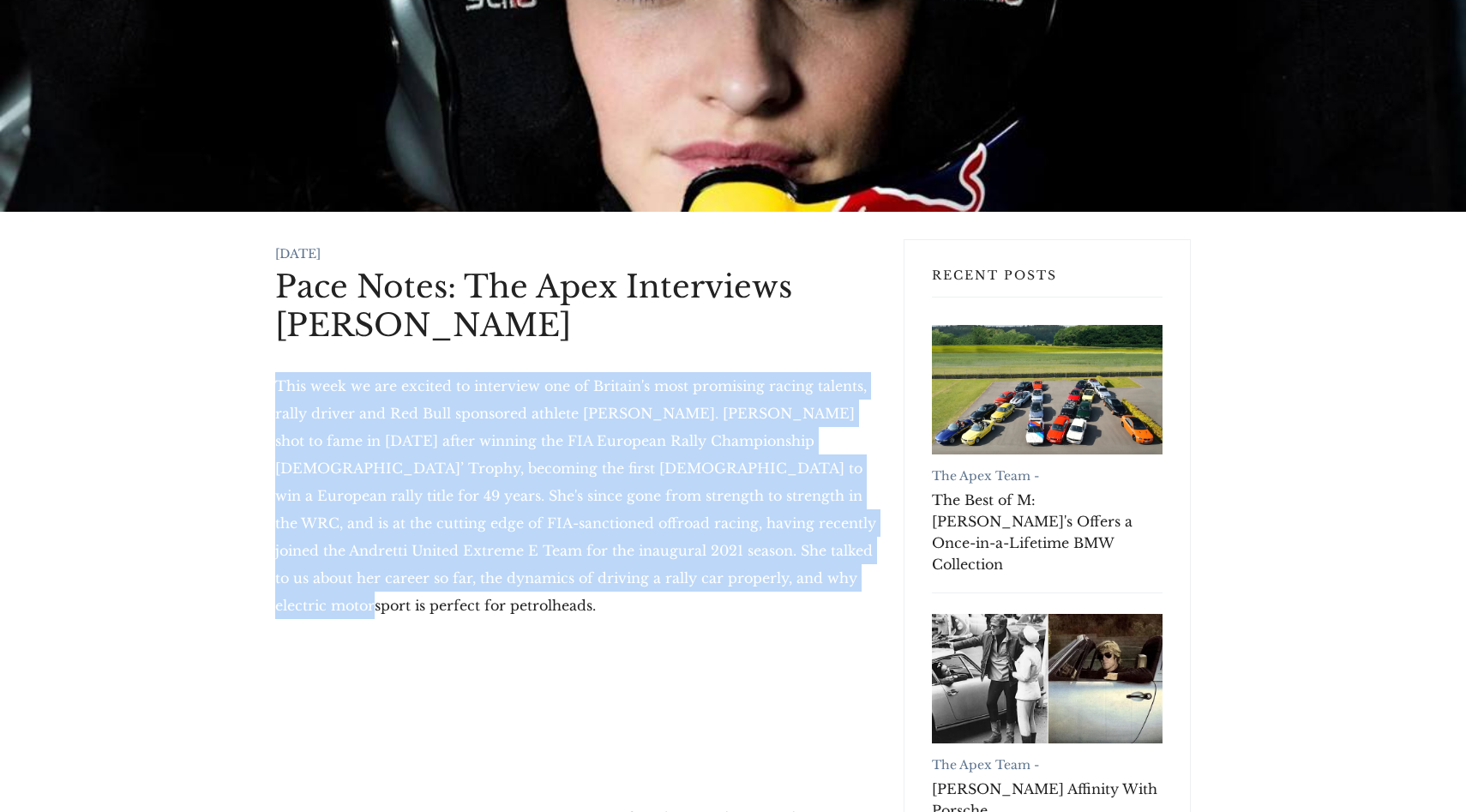
drag, startPoint x: 270, startPoint y: 387, endPoint x: 813, endPoint y: 568, distance: 572.4
copy p "This week we are excited to interview one of Britain's most promising racing ta…"
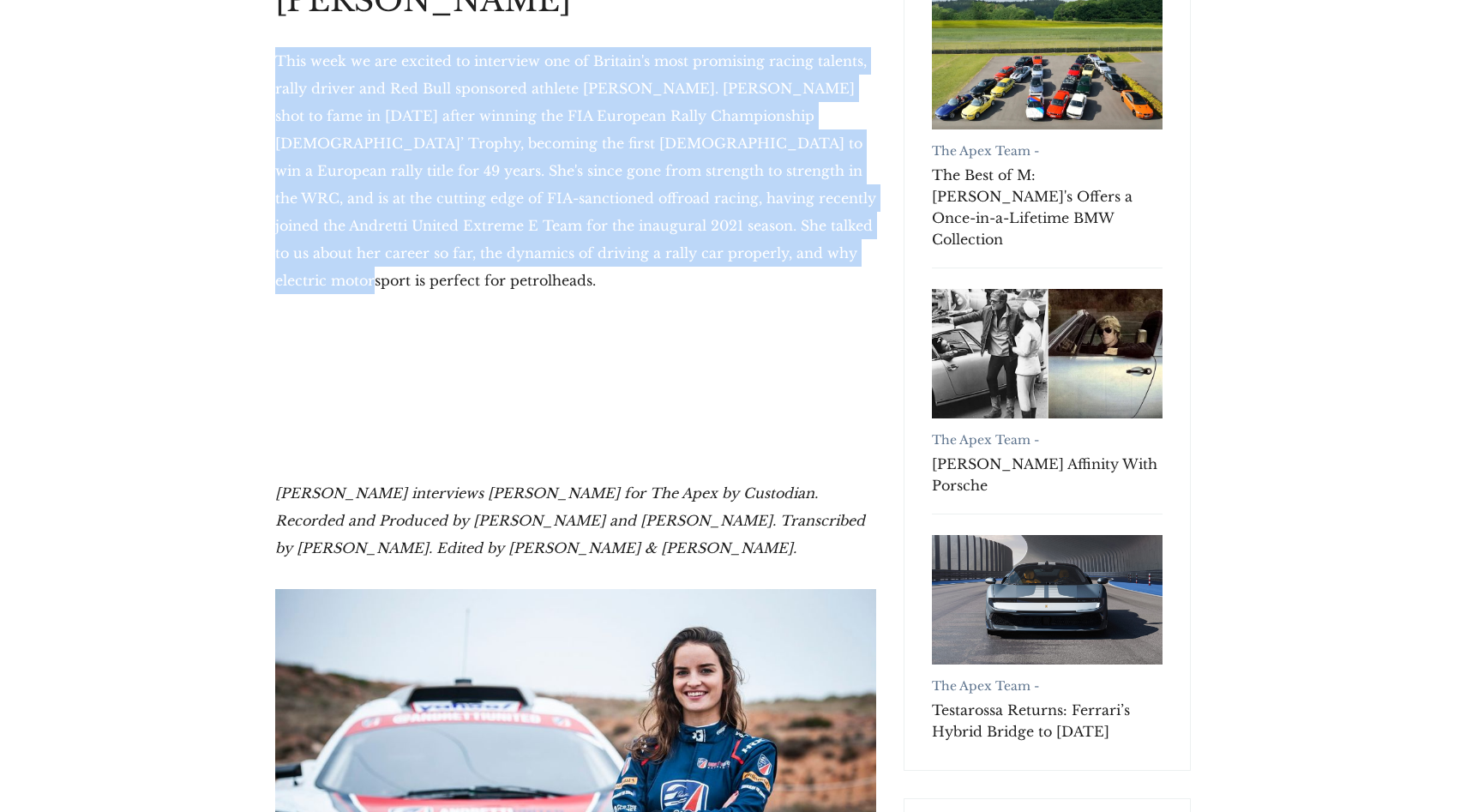
scroll to position [472, 0]
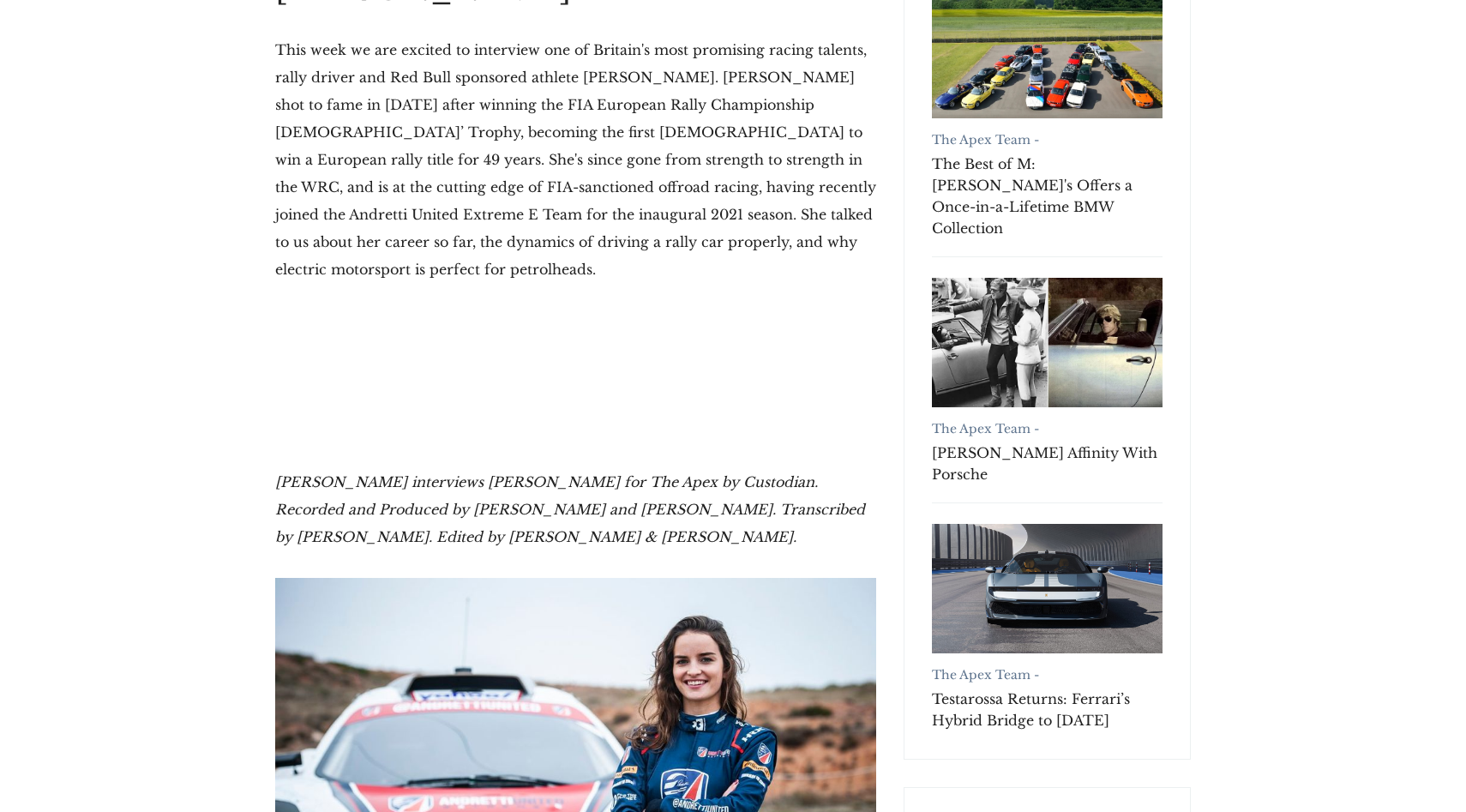
click at [334, 475] on em "[PERSON_NAME] interviews [PERSON_NAME] for The Apex by Custodian. Recorded and …" at bounding box center [569, 509] width 590 height 72
drag, startPoint x: 274, startPoint y: 461, endPoint x: 584, endPoint y: 516, distance: 314.8
copy em "[PERSON_NAME] interviews [PERSON_NAME] for The Apex by Custodian. Recorded and …"
